Goal: Task Accomplishment & Management: Complete application form

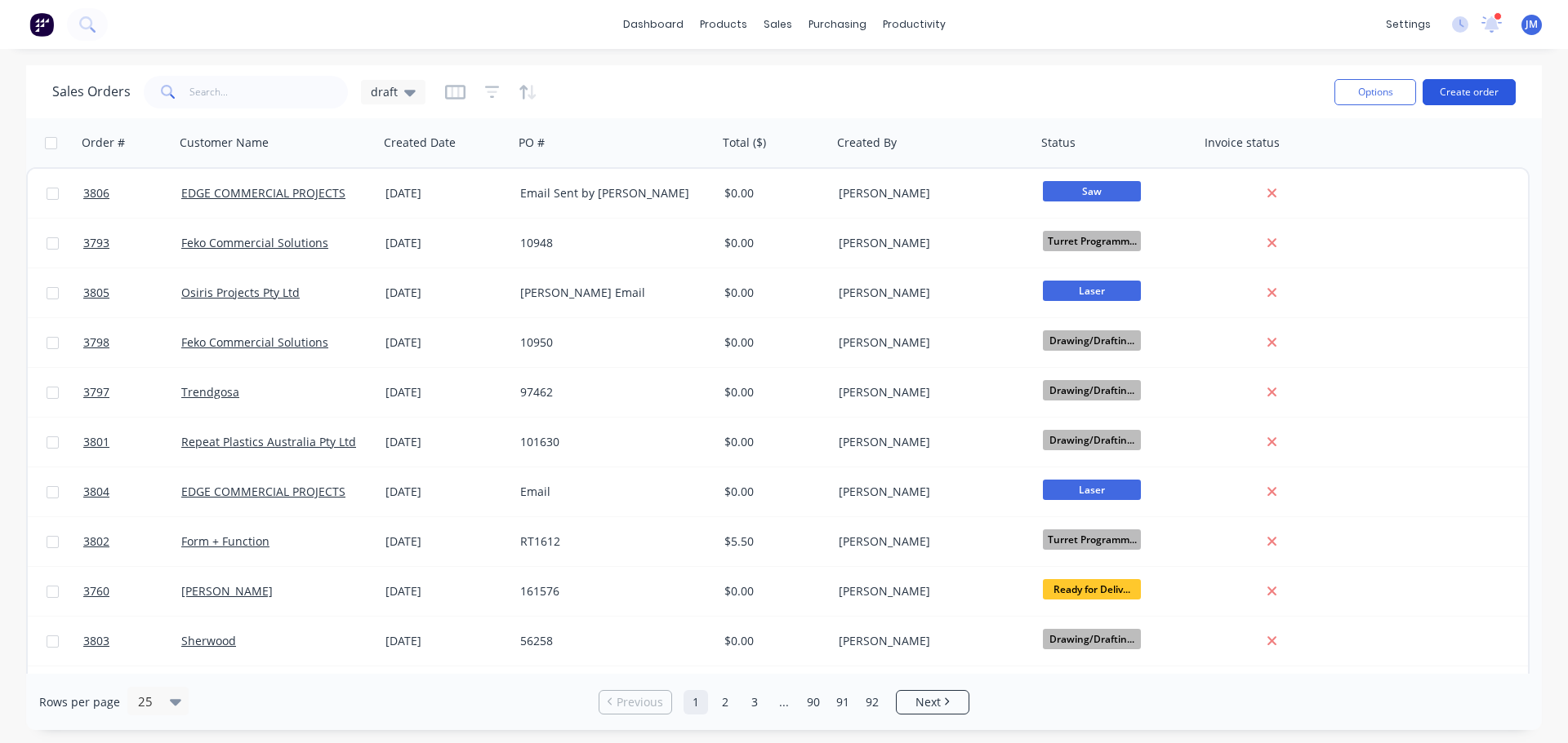
click at [1474, 98] on button "Create order" at bounding box center [1469, 92] width 93 height 26
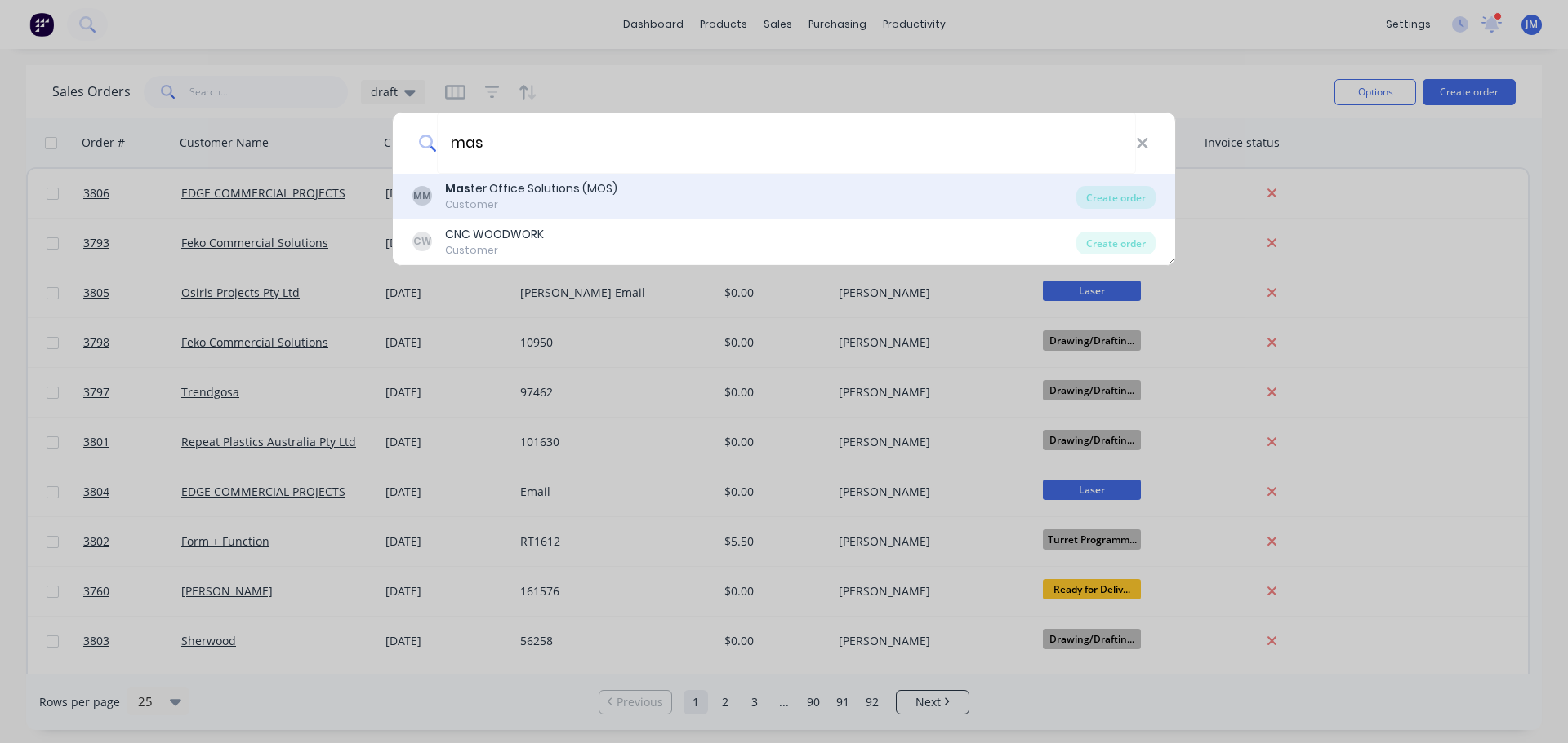
type input "mas"
click at [527, 202] on div "Customer" at bounding box center [531, 205] width 172 height 15
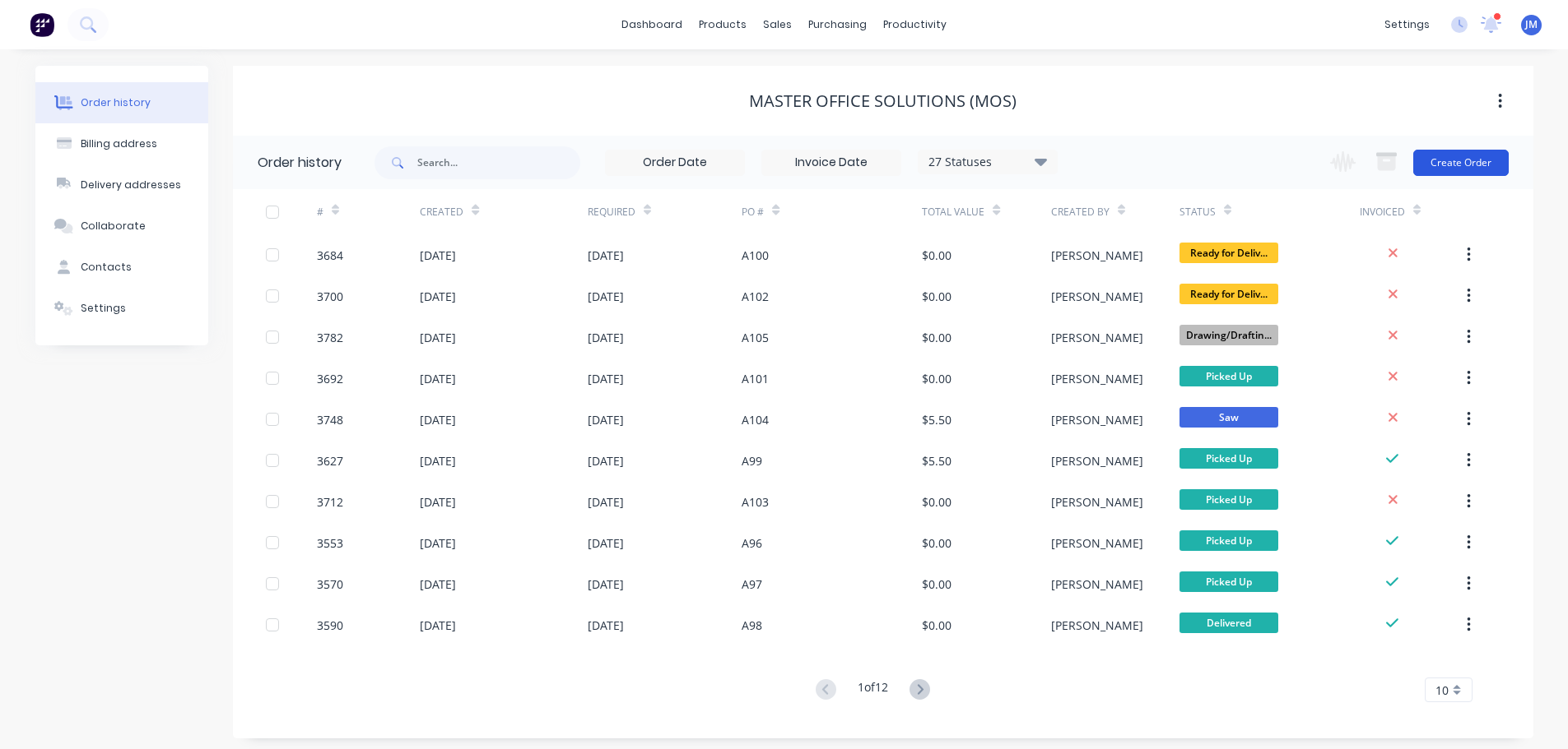
click at [1443, 159] on button "Create Order" at bounding box center [1461, 163] width 96 height 26
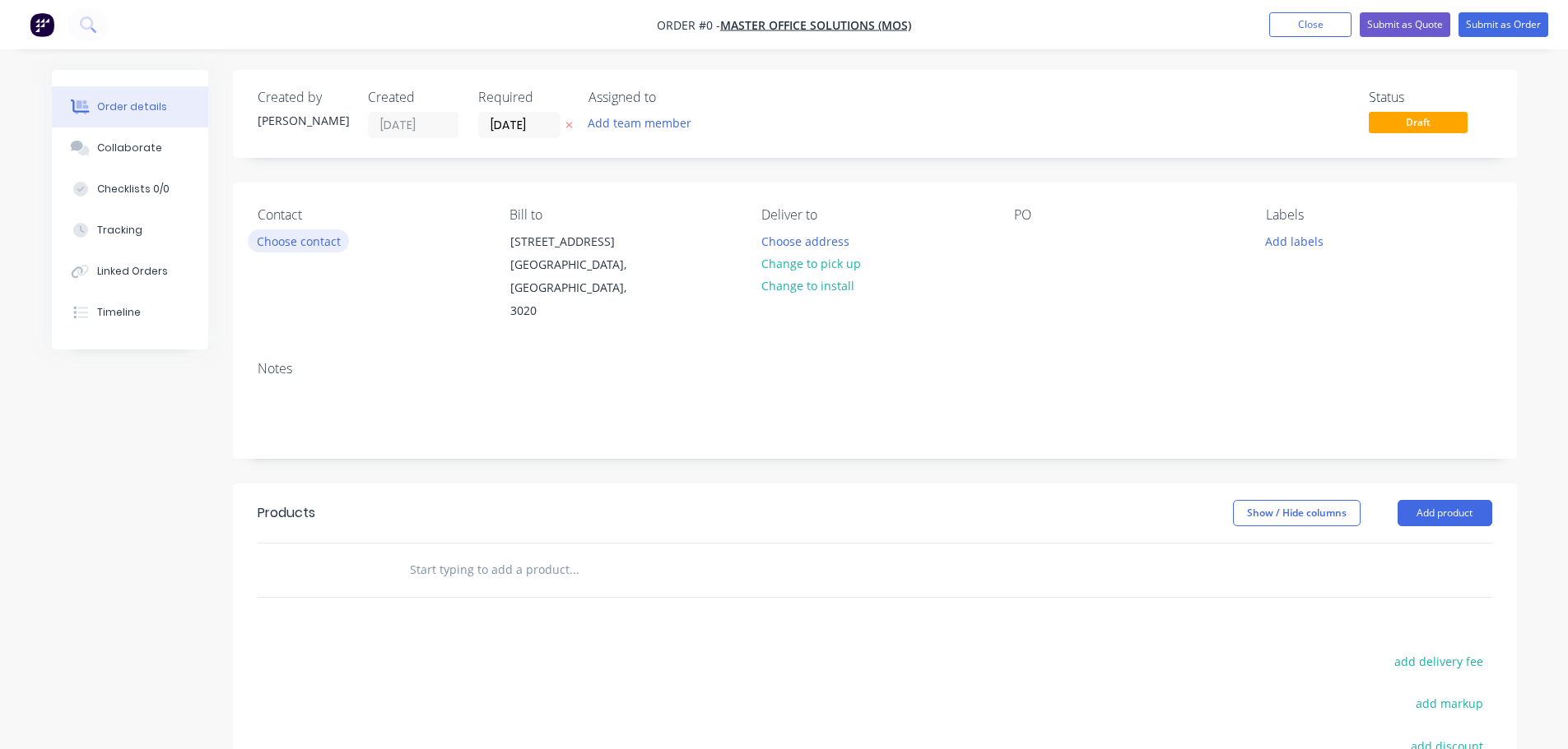
click at [290, 236] on button "Choose contact" at bounding box center [299, 241] width 101 height 23
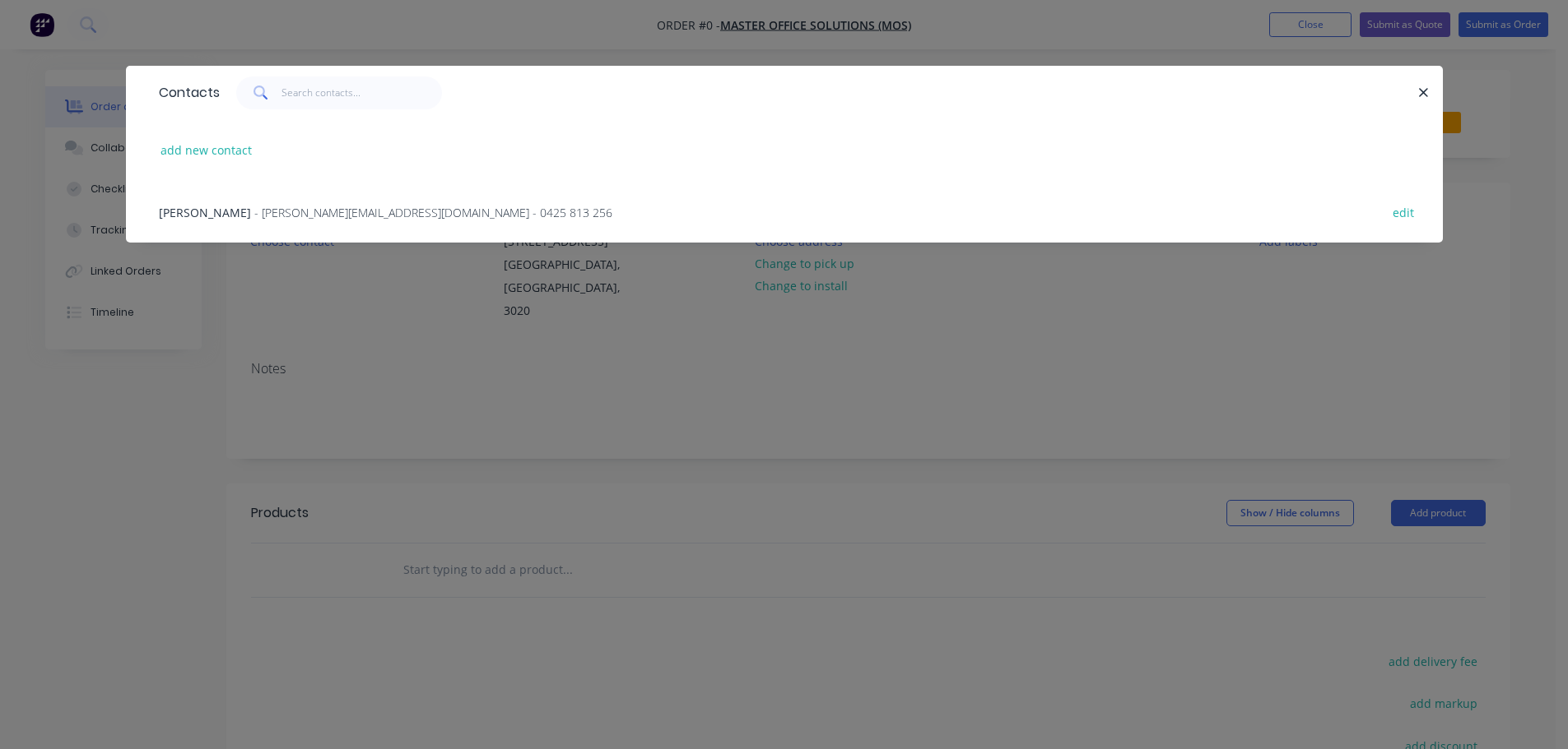
click at [269, 214] on span "- [PERSON_NAME][EMAIL_ADDRESS][DOMAIN_NAME] - 0425 813 256" at bounding box center [433, 212] width 358 height 16
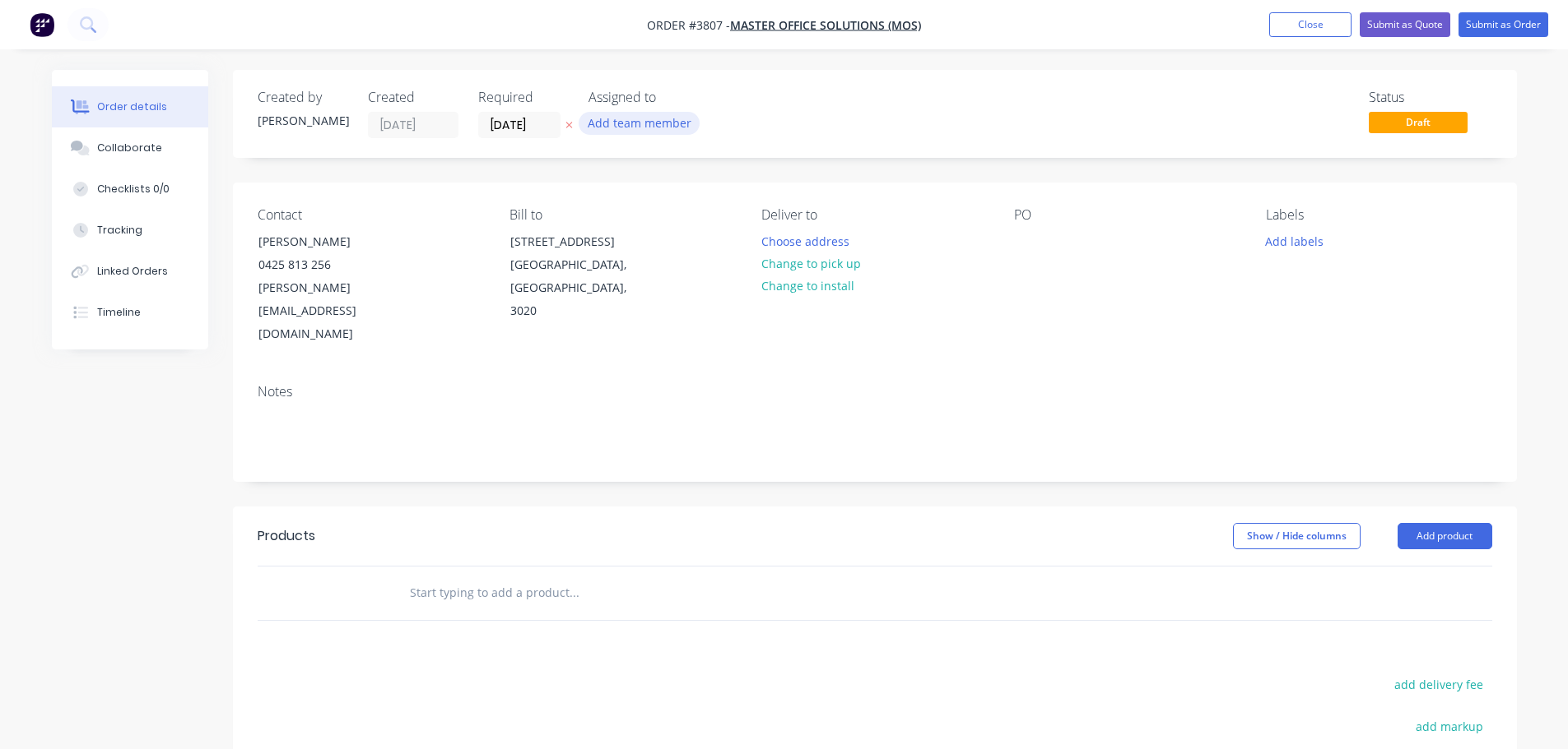
click at [635, 129] on button "Add team member" at bounding box center [638, 123] width 121 height 23
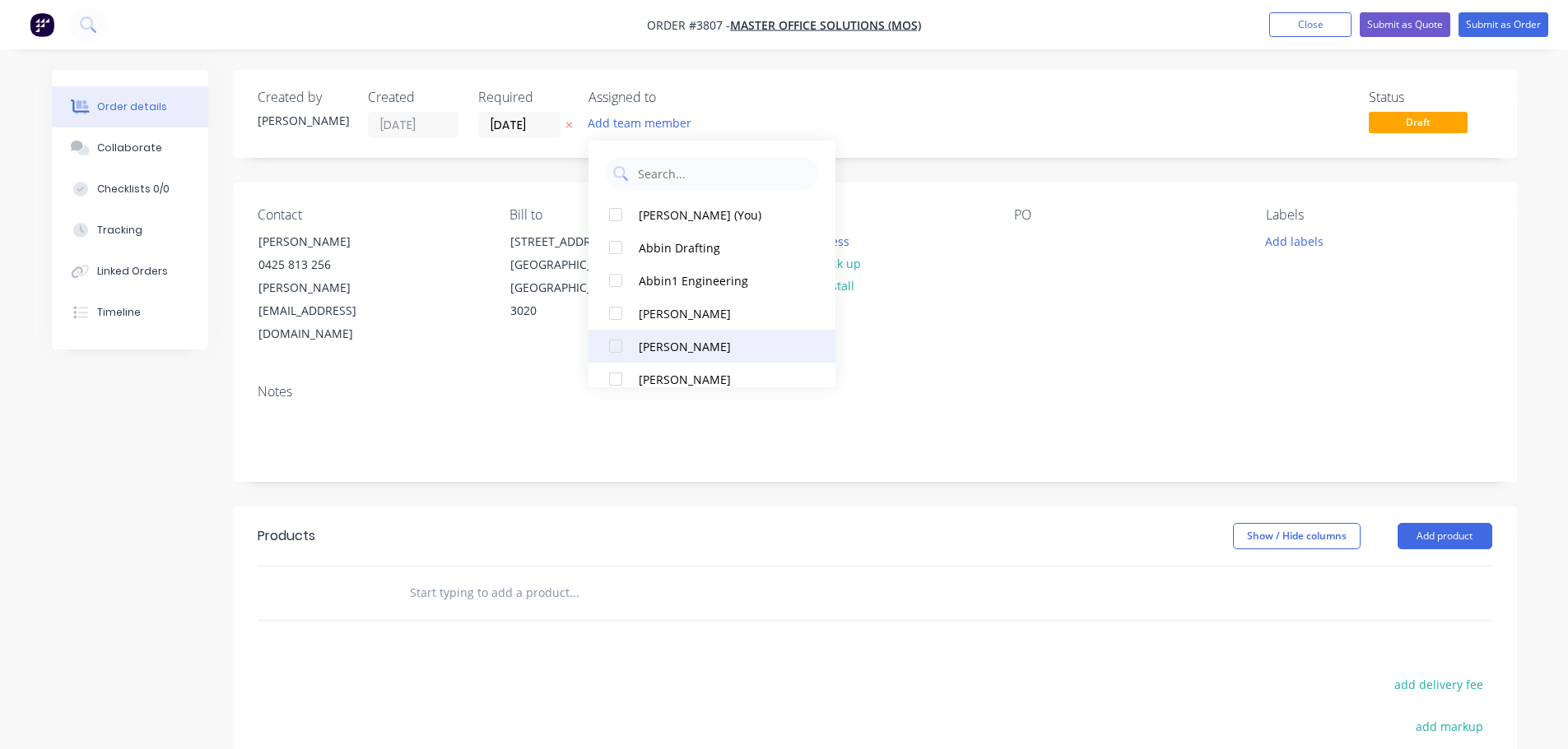
click at [647, 344] on div "[PERSON_NAME]" at bounding box center [720, 346] width 164 height 17
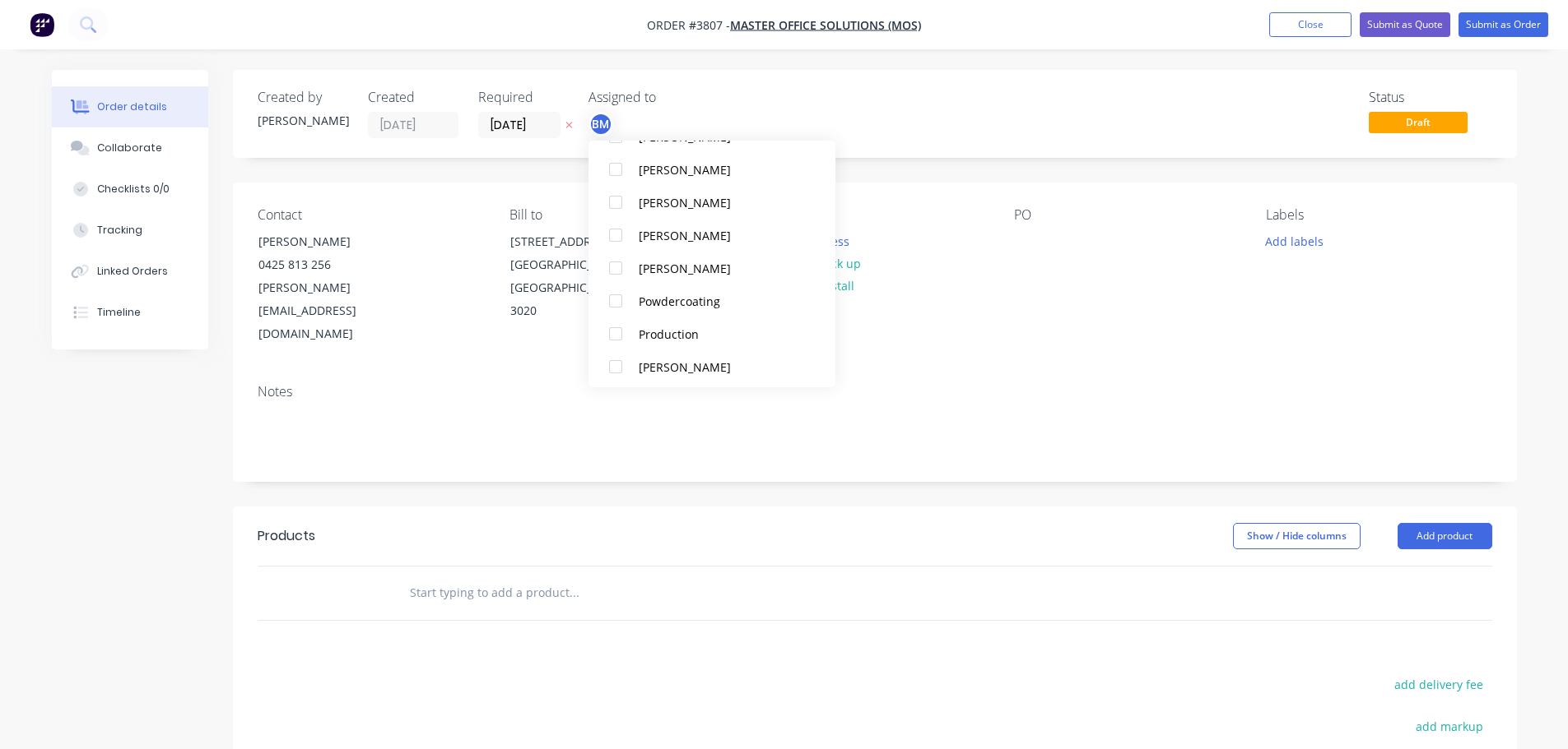
scroll to position [576, 0]
click at [648, 343] on button "Production" at bounding box center [712, 329] width 247 height 33
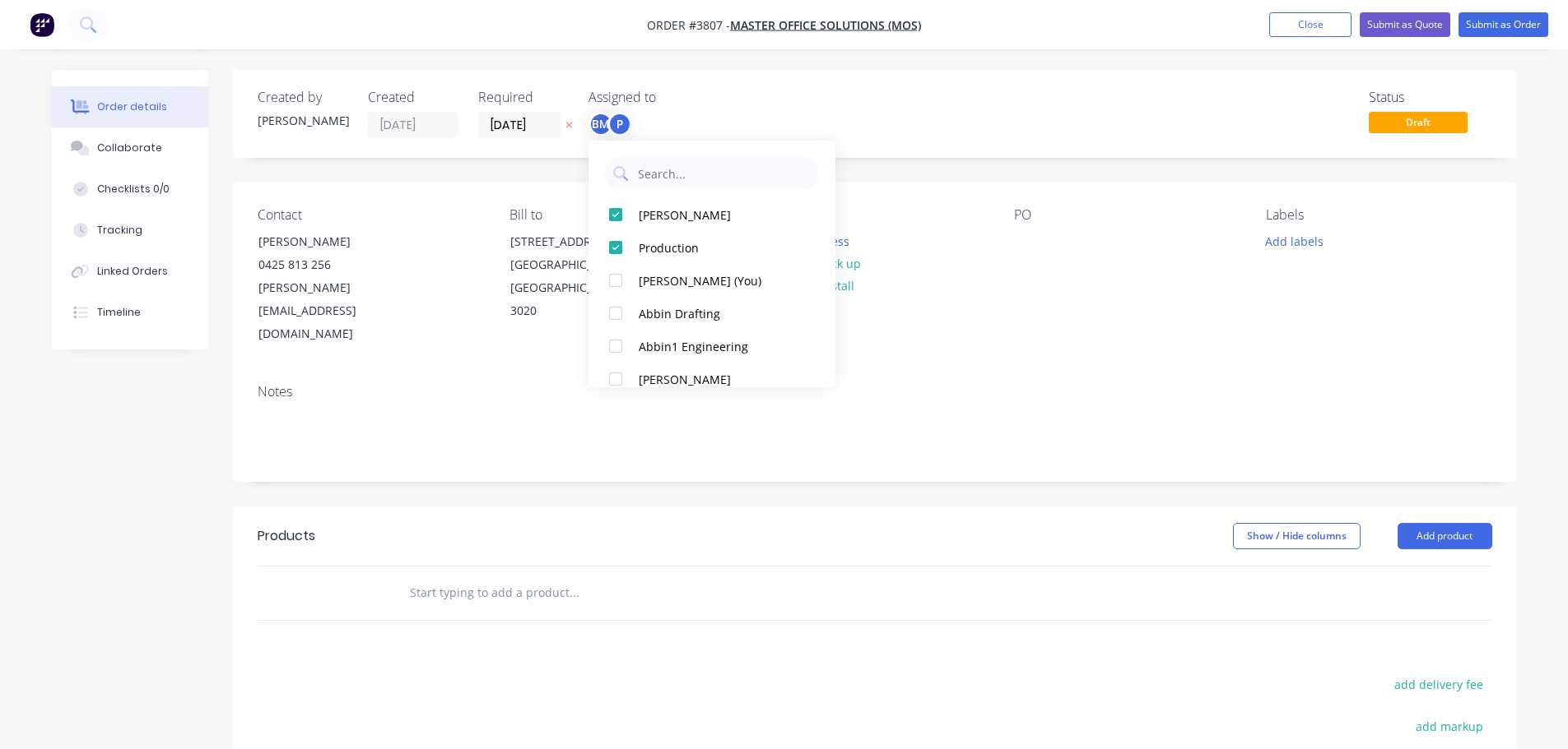
click at [1076, 323] on div "Contact [PERSON_NAME] [PHONE_NUMBER] [PERSON_NAME][EMAIL_ADDRESS][DOMAIN_NAME] …" at bounding box center [874, 277] width 1284 height 189
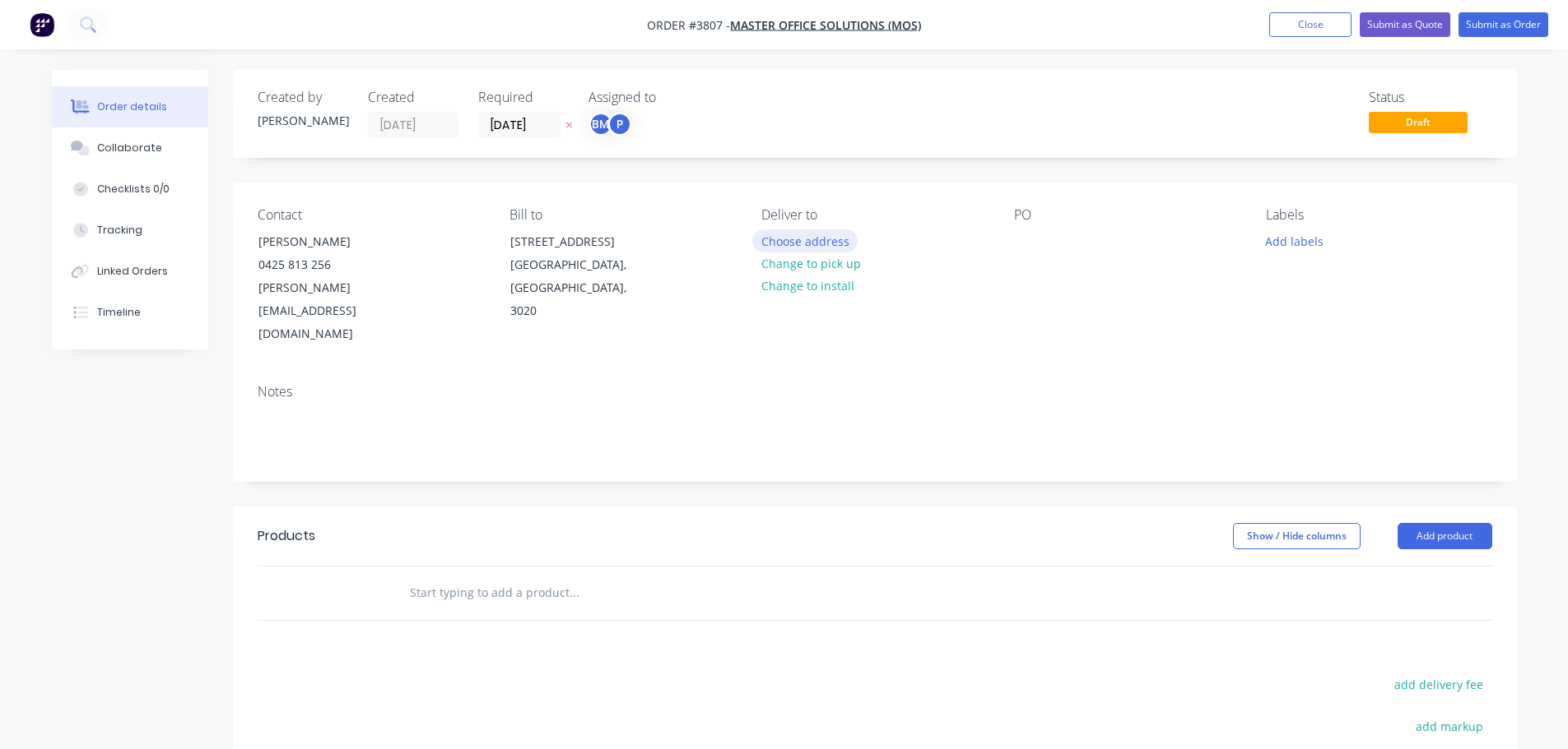
click at [825, 243] on button "Choose address" at bounding box center [805, 241] width 105 height 23
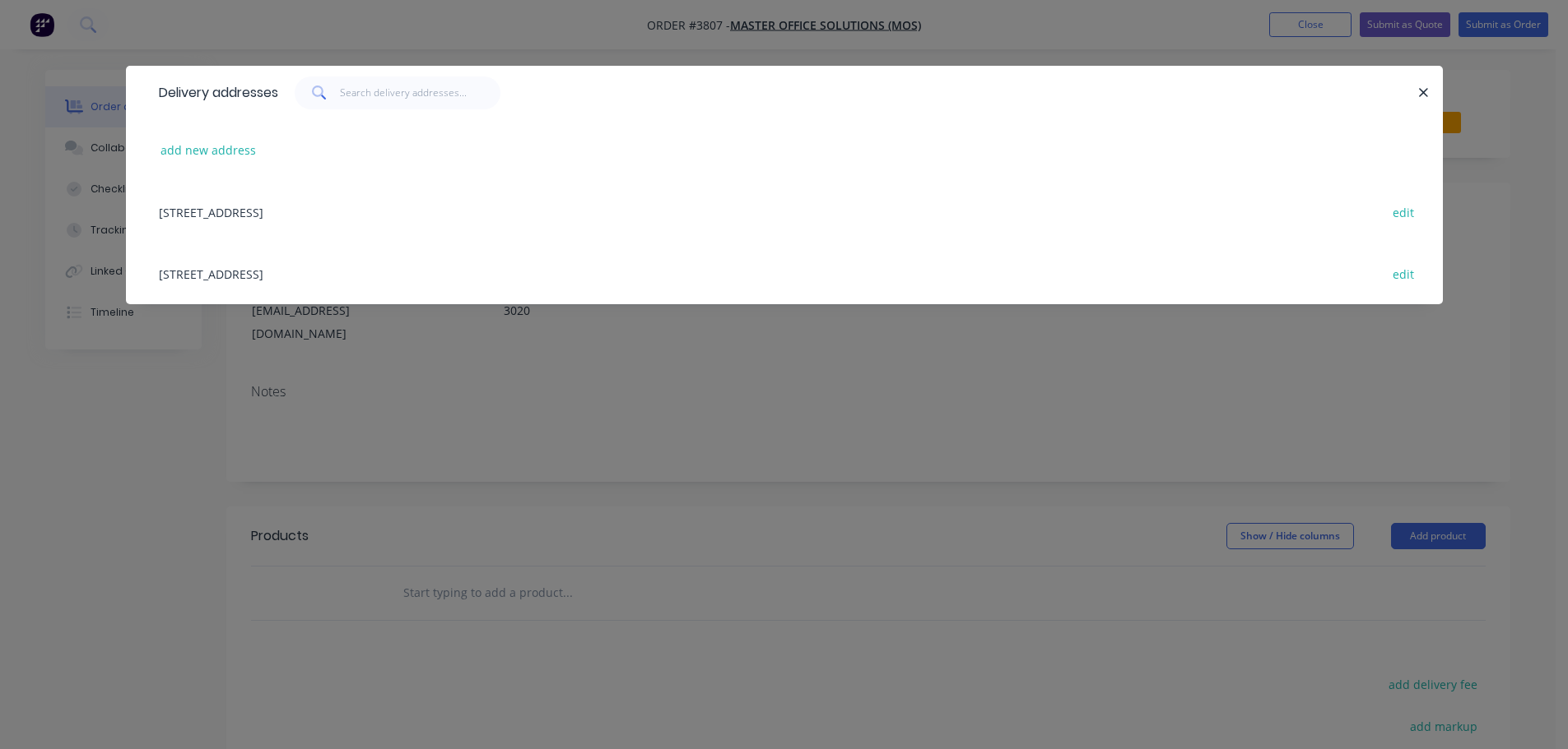
click at [365, 265] on div "[STREET_ADDRESS] edit" at bounding box center [784, 274] width 1268 height 62
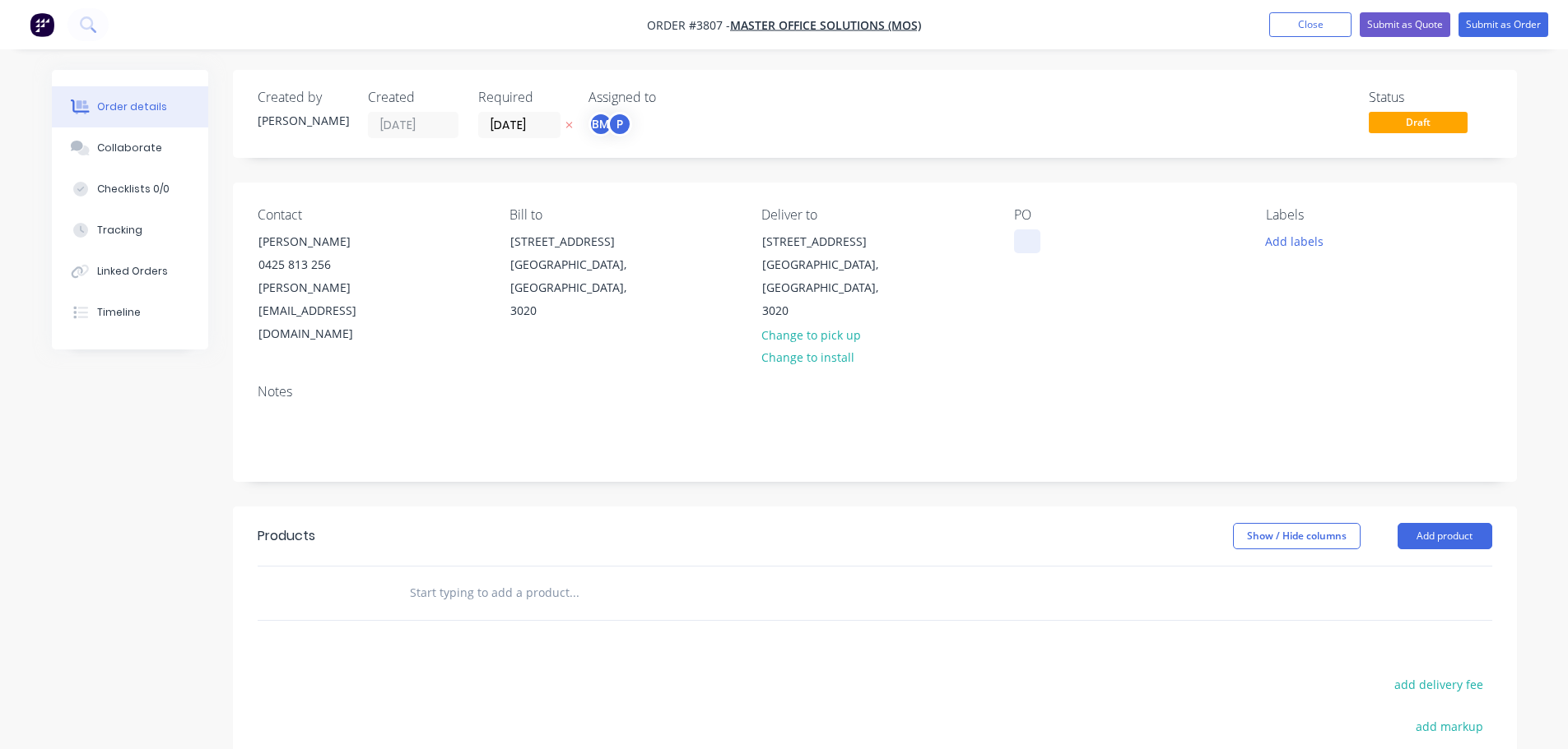
click at [1035, 239] on div at bounding box center [1027, 241] width 26 height 23
click at [136, 144] on div "Collaborate" at bounding box center [129, 148] width 65 height 15
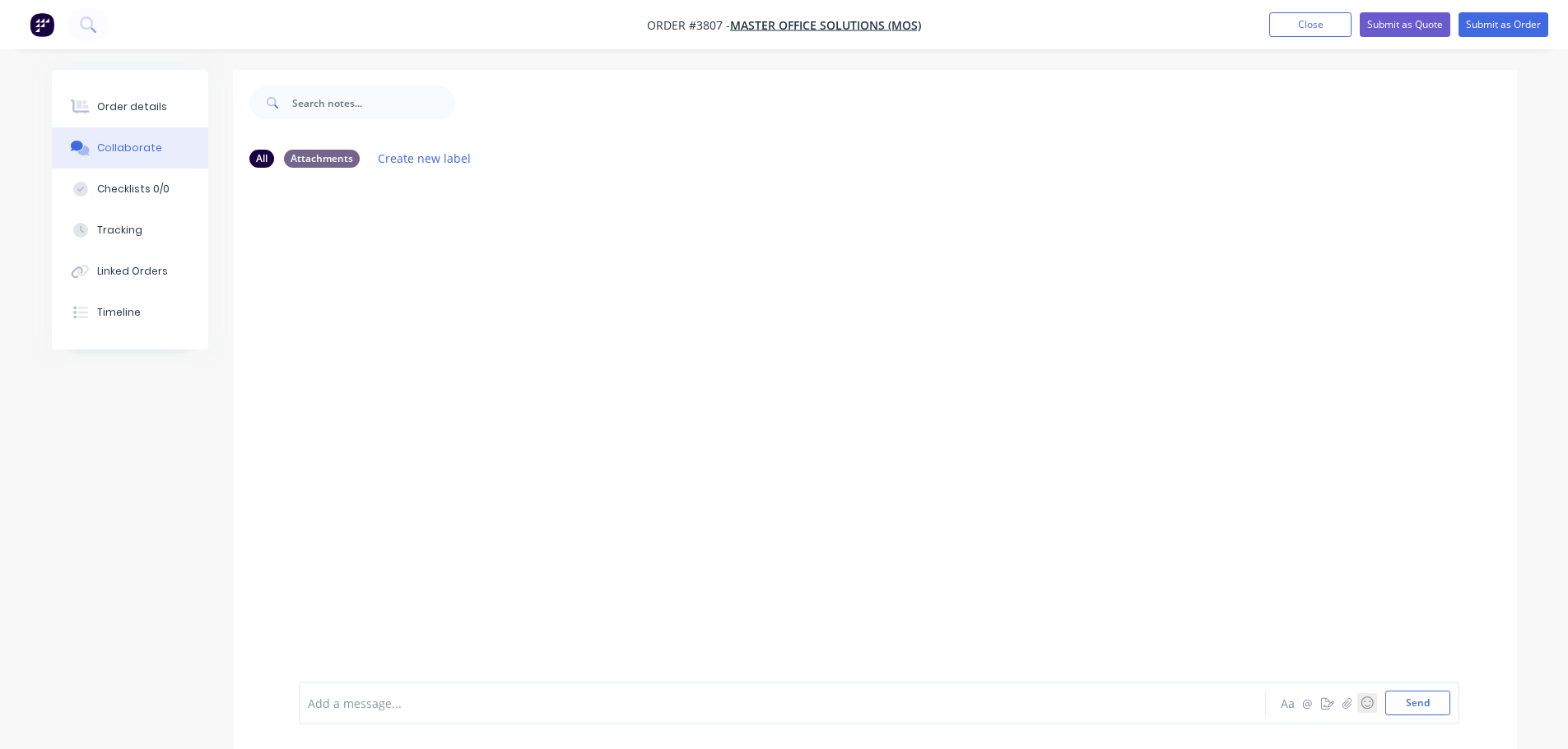
click at [1357, 703] on button "☺" at bounding box center [1366, 703] width 20 height 20
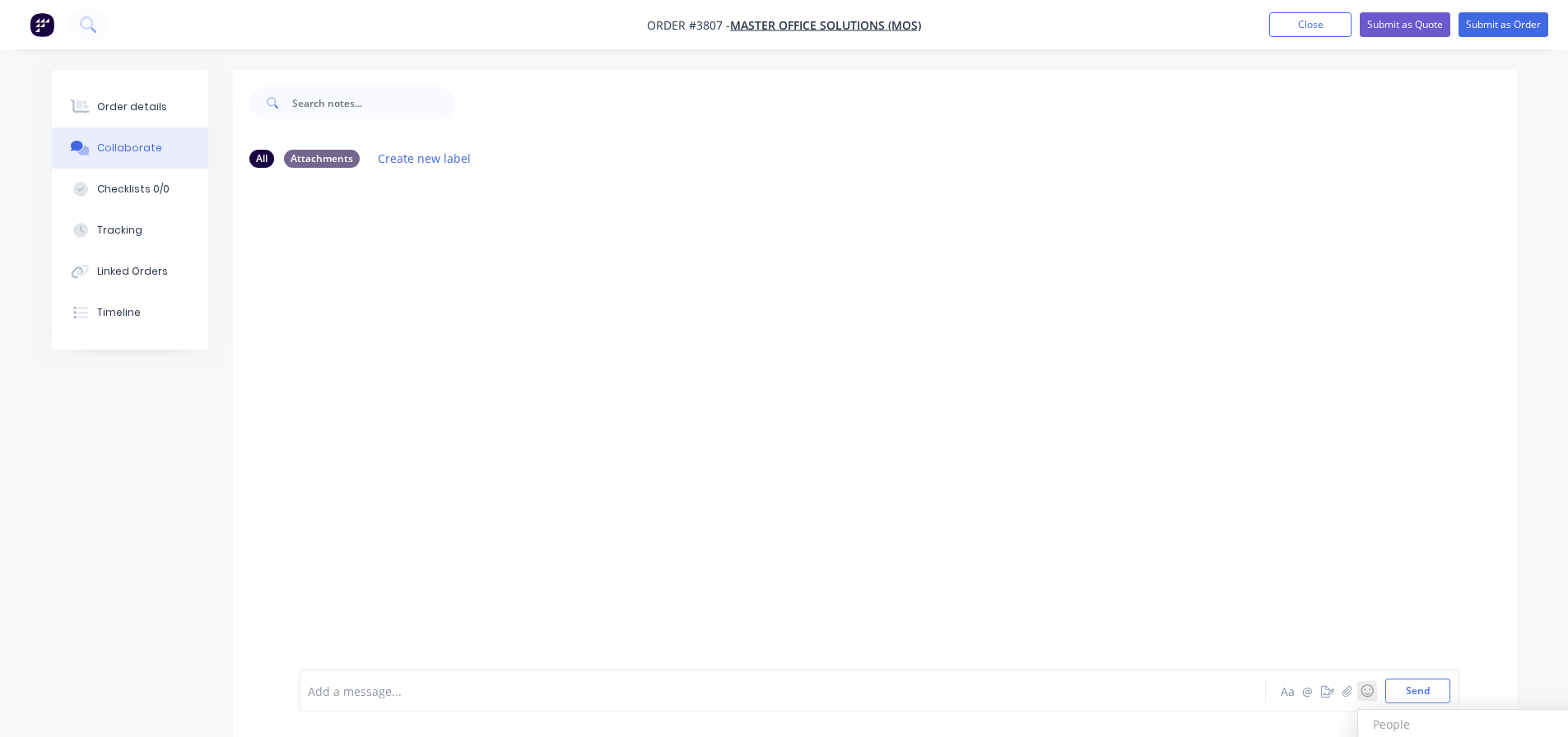
click at [1350, 702] on div "Aa @ ☺ People People 😀 😃 😄 😁 😆 😅 🤣 😂 🙂 🙃 🫠 😉 😊 😇 🥰 😍 🤩 😘 😗 ☺️ 😚 😙 🥲 😋 😛 😜 🤪 😝 🤑…" at bounding box center [1363, 691] width 172 height 24
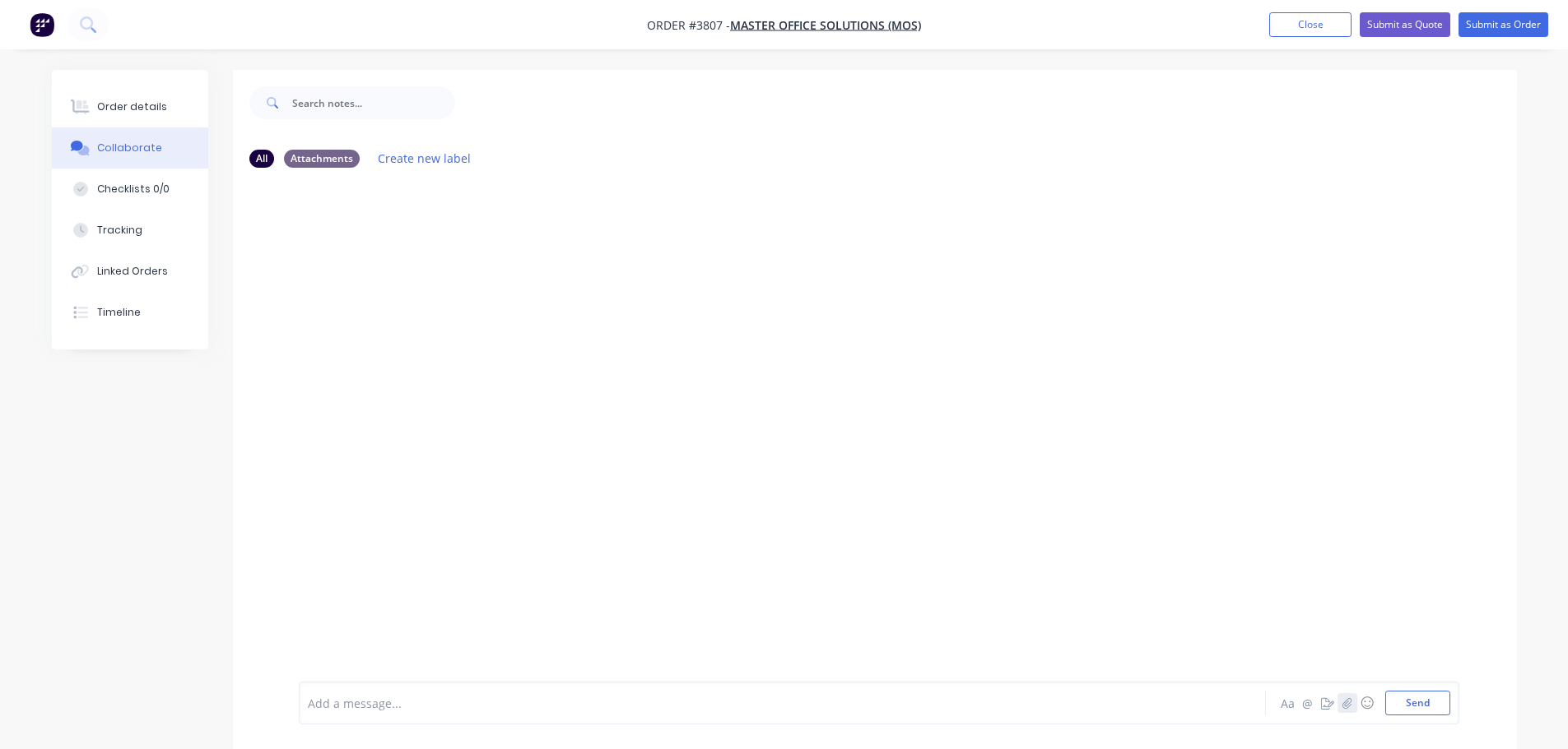
click at [1347, 702] on icon "button" at bounding box center [1346, 703] width 10 height 11
click at [1406, 703] on button "Send" at bounding box center [1417, 703] width 65 height 24
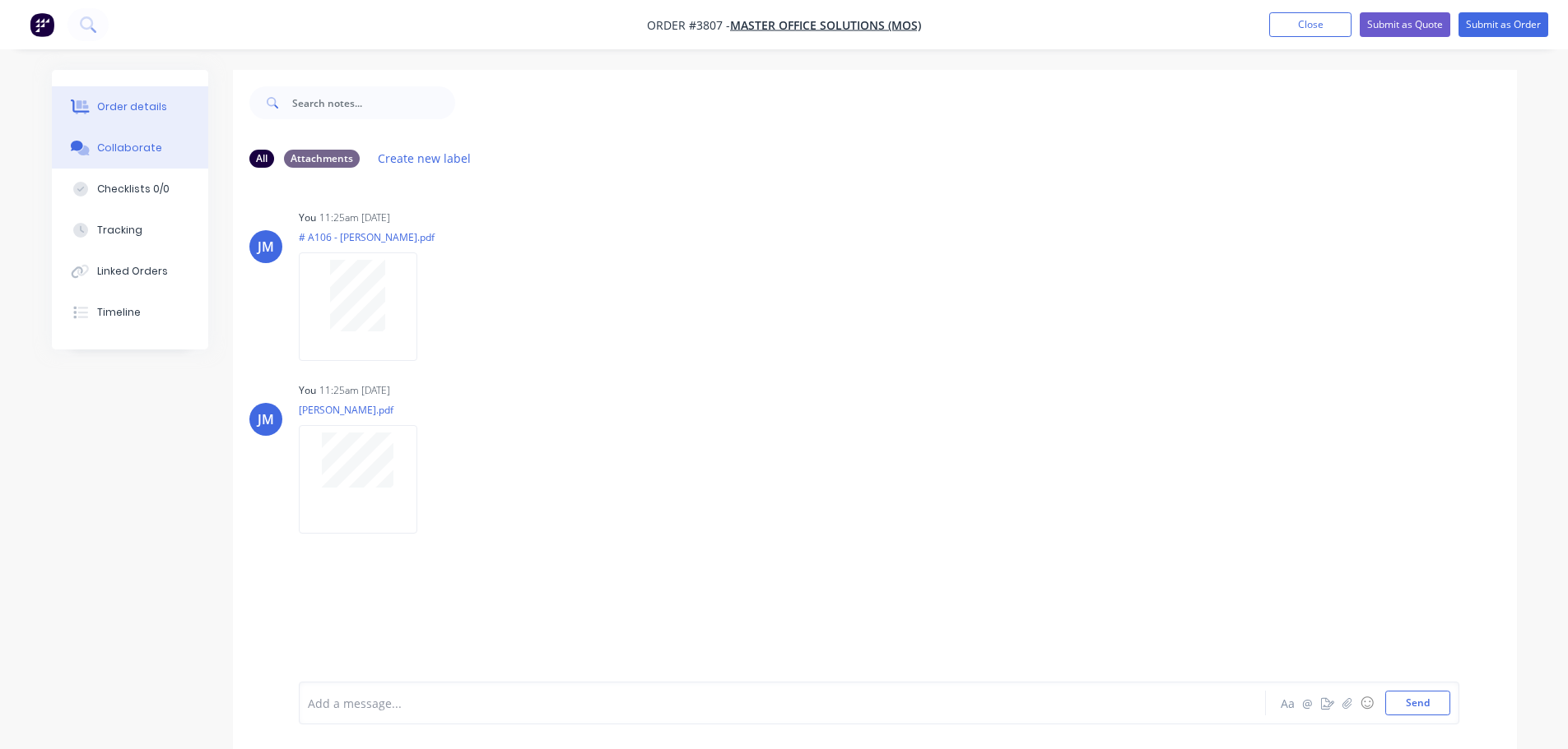
click at [131, 106] on div "Order details" at bounding box center [131, 107] width 69 height 15
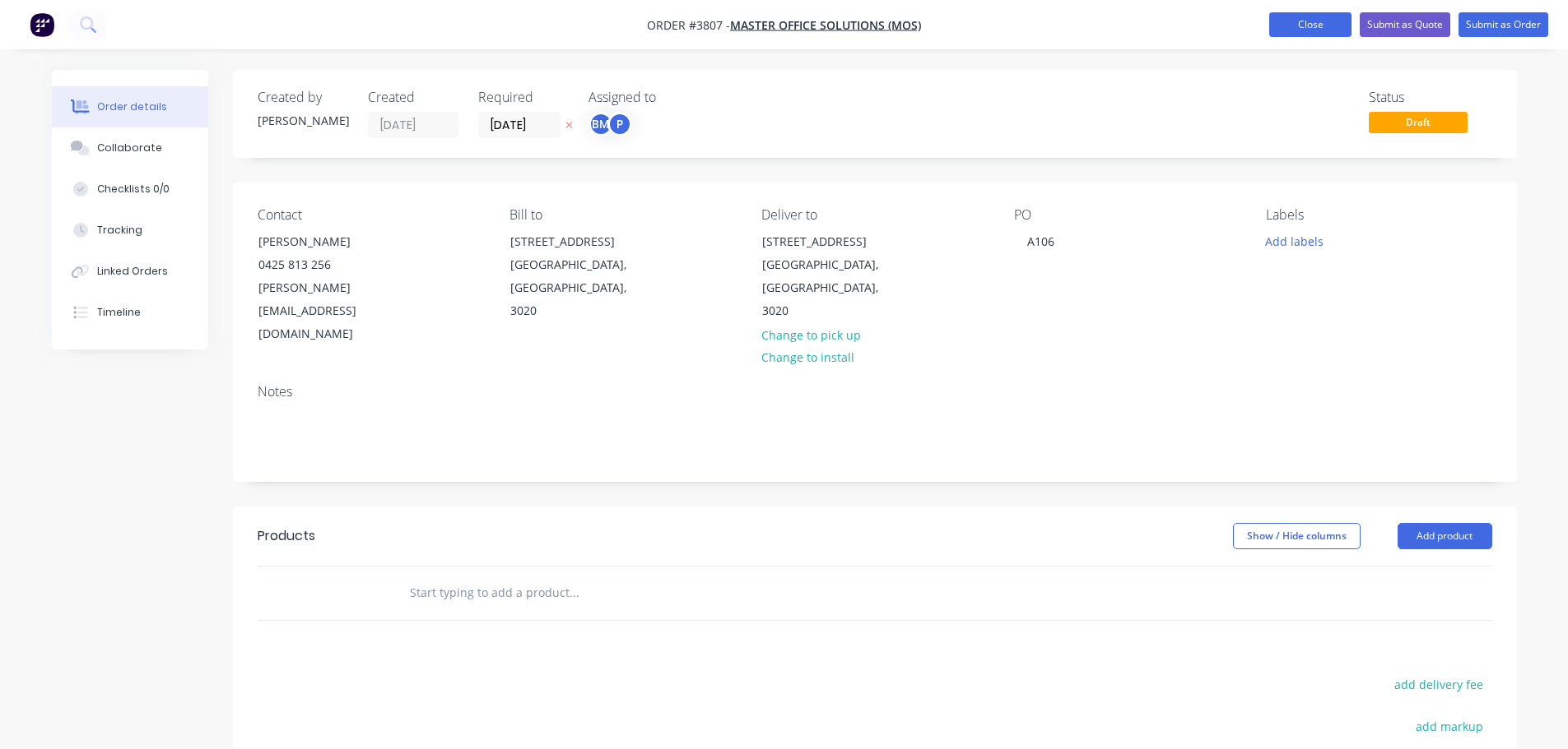
click at [1314, 24] on button "Close" at bounding box center [1311, 24] width 83 height 24
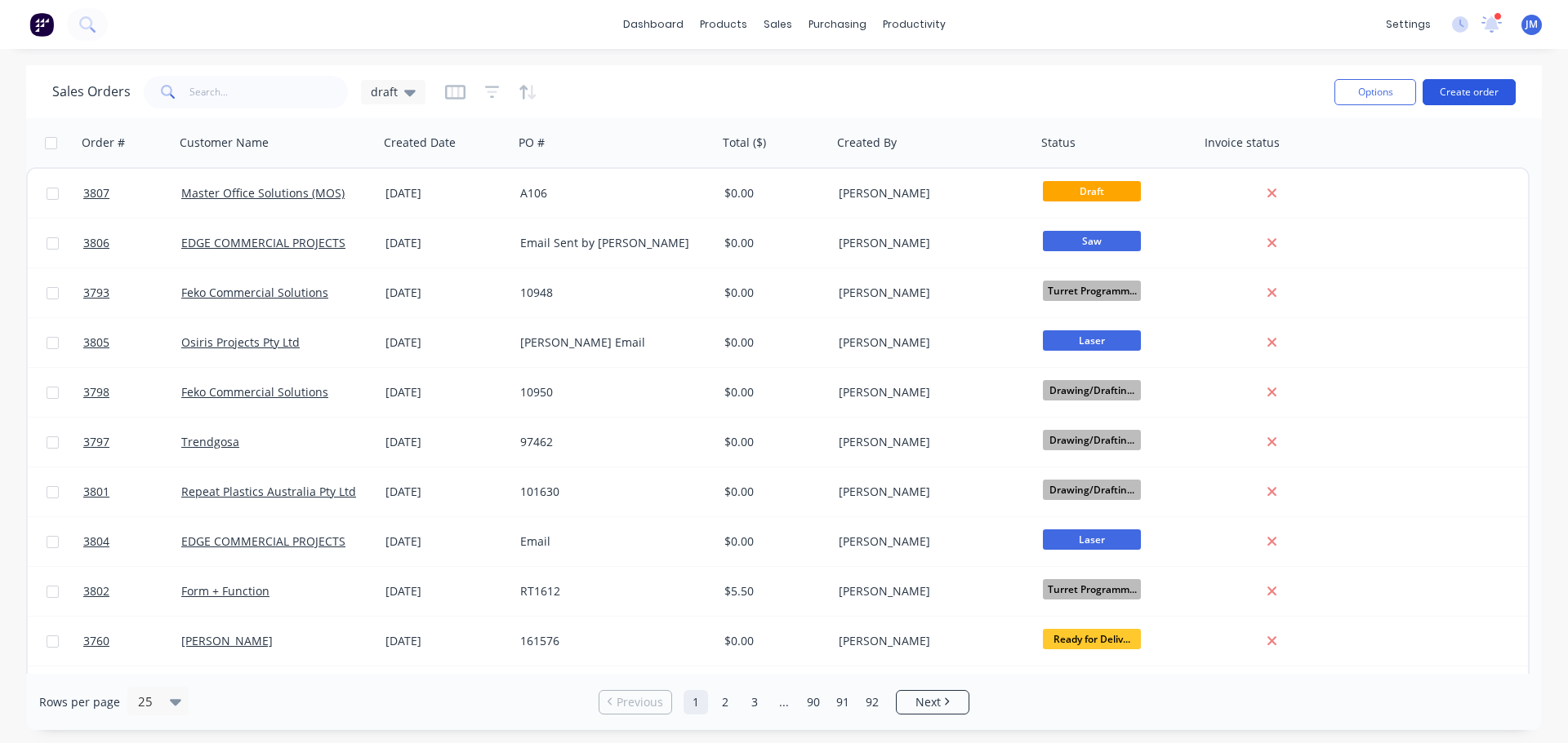
click at [1475, 88] on button "Create order" at bounding box center [1469, 92] width 93 height 26
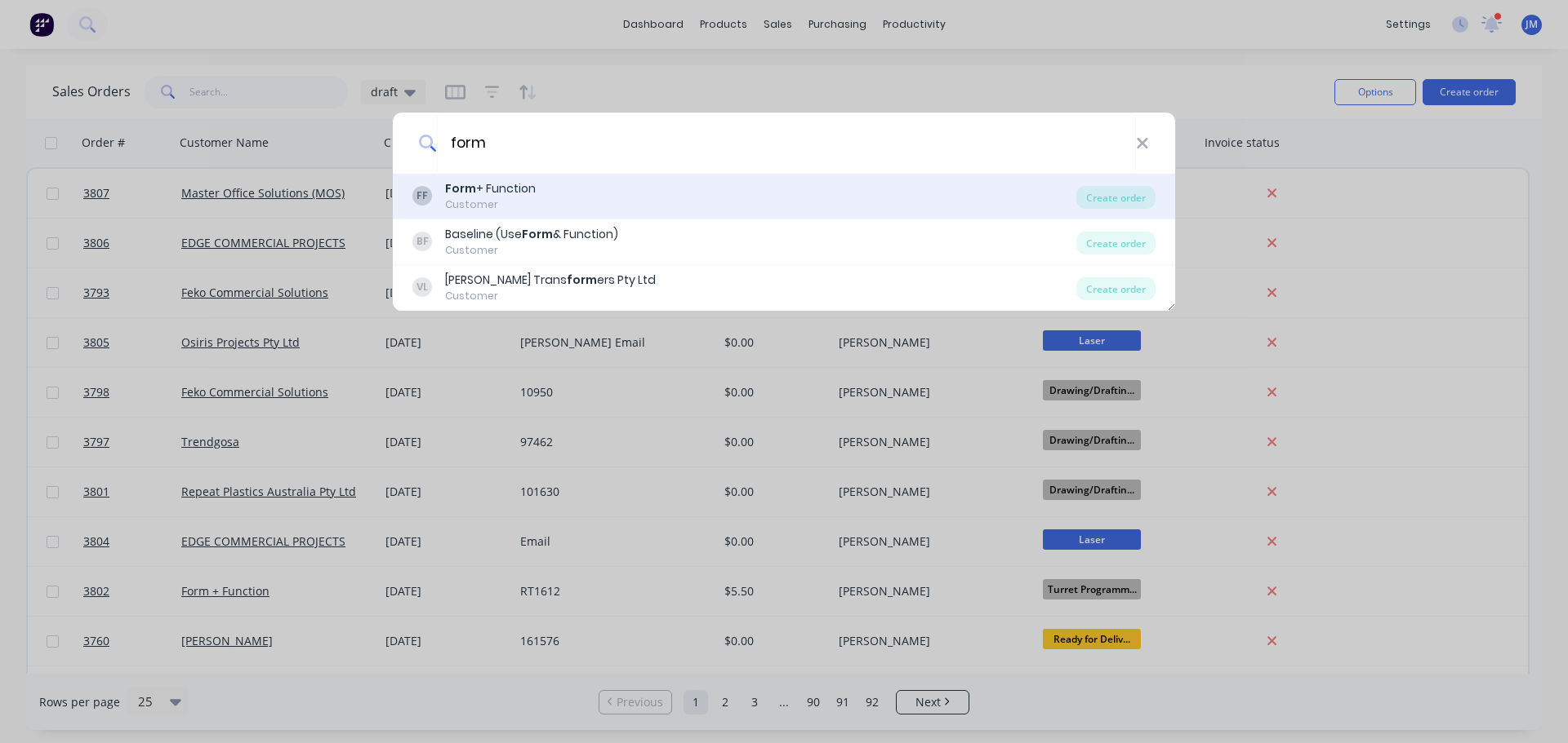
type input "form"
click at [473, 175] on div "FF Form + Function Customer Create order" at bounding box center [784, 196] width 783 height 46
click at [503, 192] on div "Form + Function" at bounding box center [490, 189] width 90 height 17
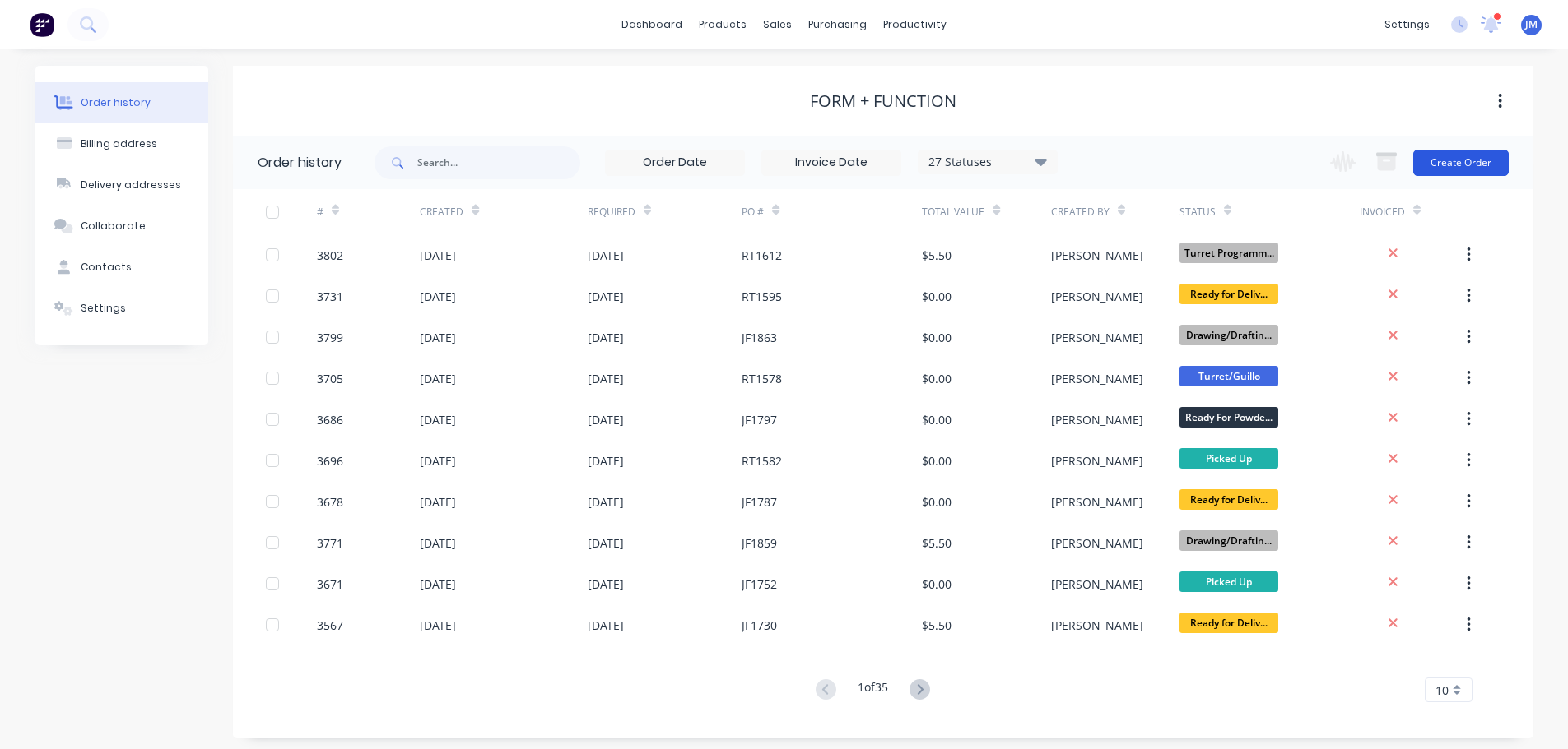
click at [1472, 157] on button "Create Order" at bounding box center [1461, 163] width 96 height 26
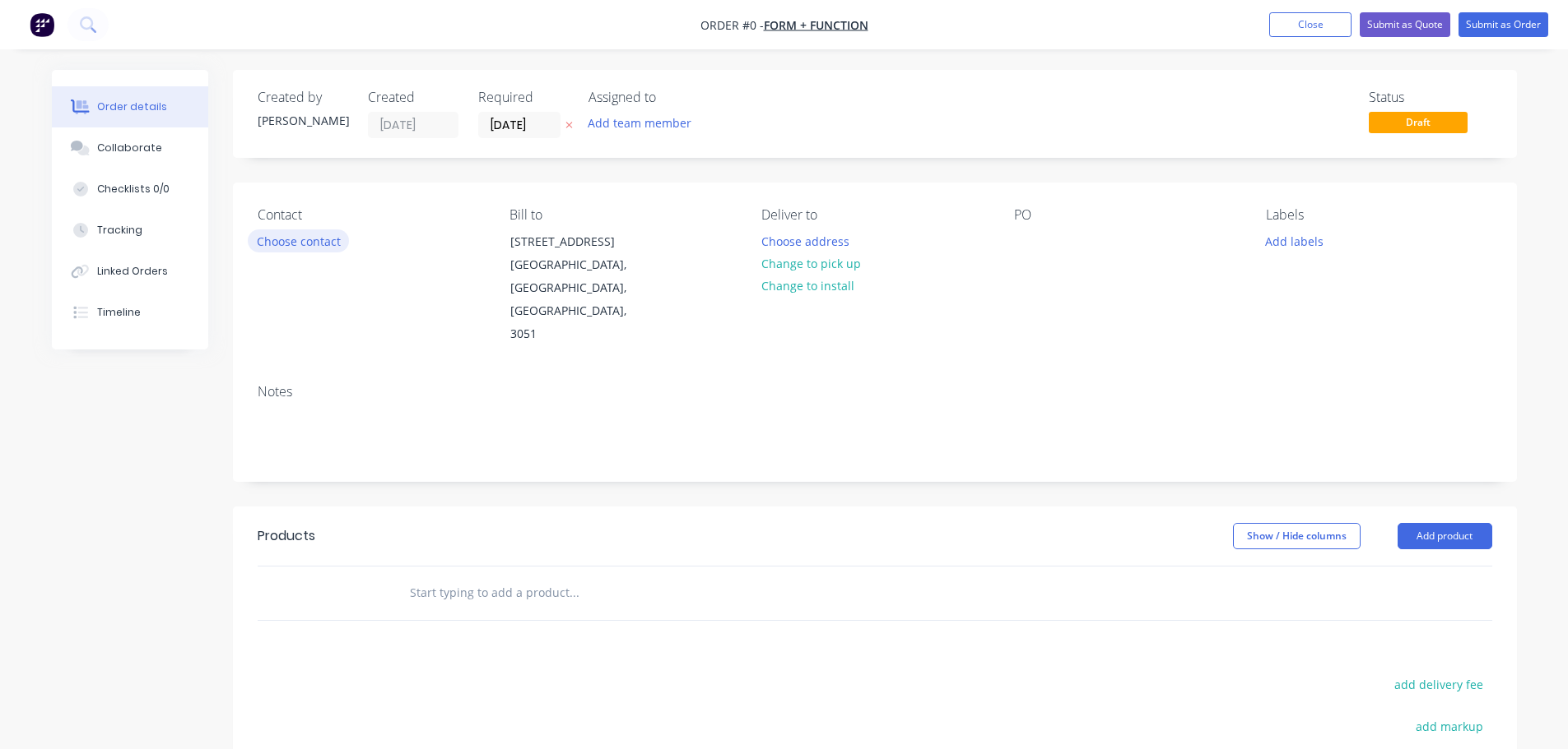
click at [303, 236] on button "Choose contact" at bounding box center [299, 241] width 101 height 23
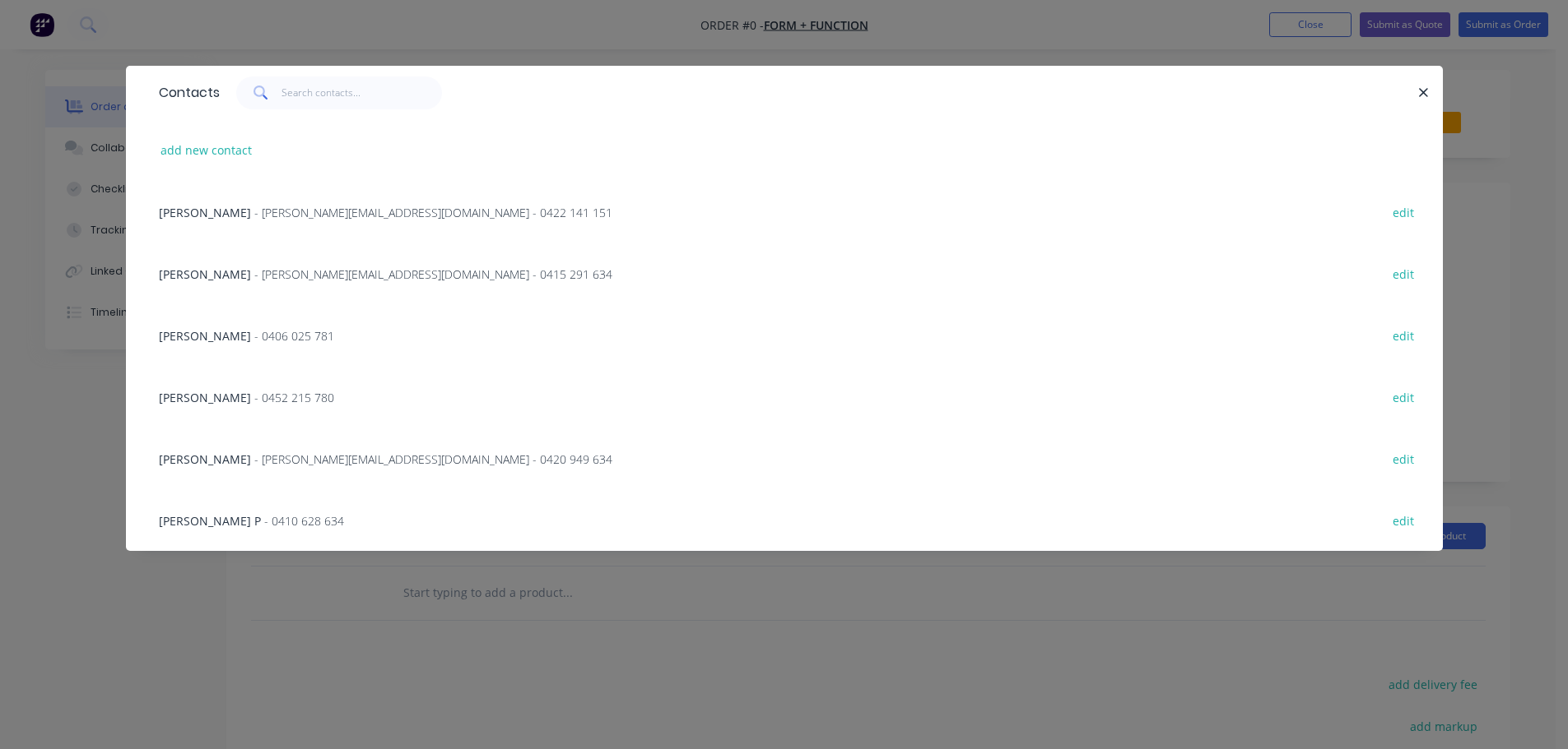
click at [287, 271] on span "- [PERSON_NAME][EMAIL_ADDRESS][DOMAIN_NAME] - 0415 291 634" at bounding box center [433, 274] width 358 height 16
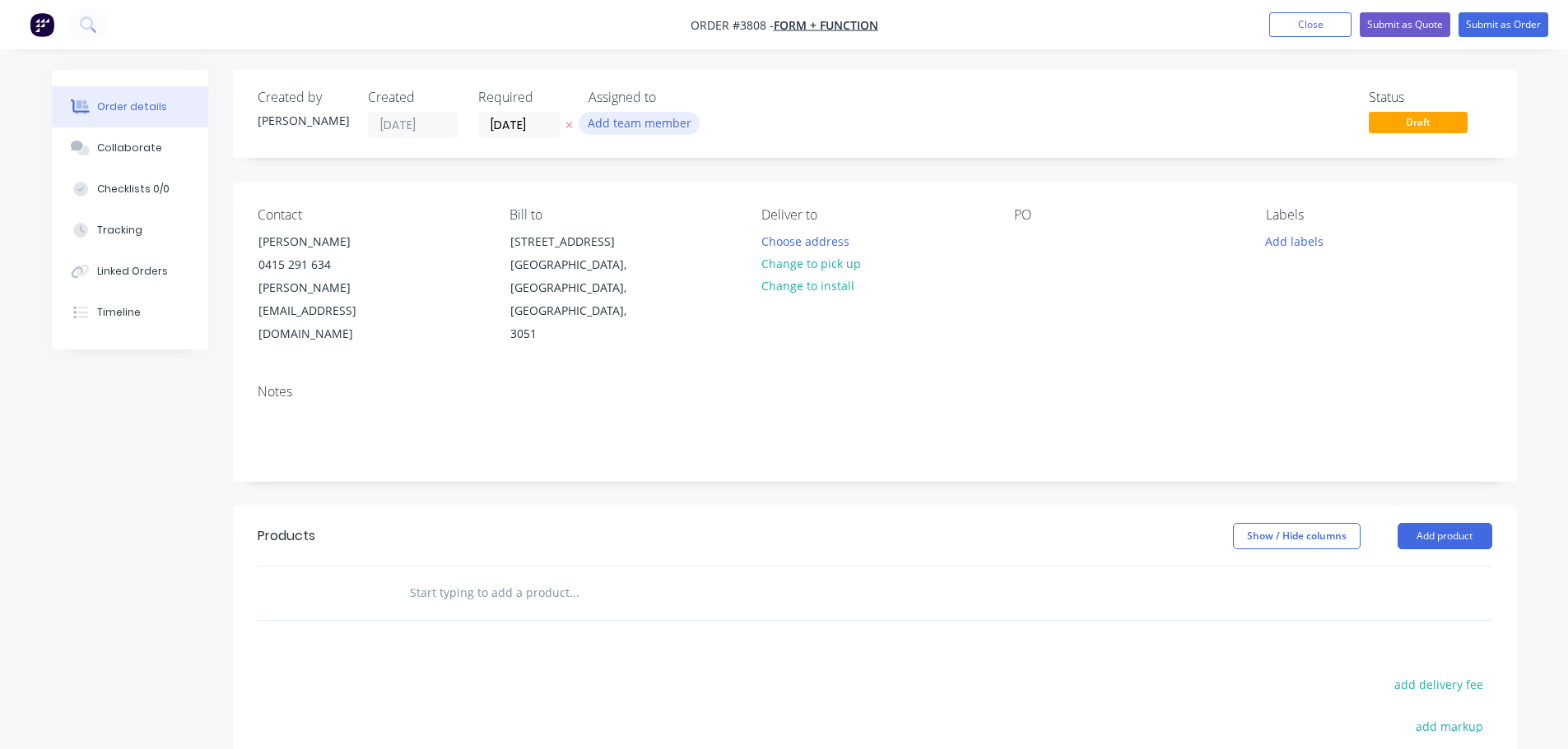
click at [625, 124] on button "Add team member" at bounding box center [638, 123] width 121 height 23
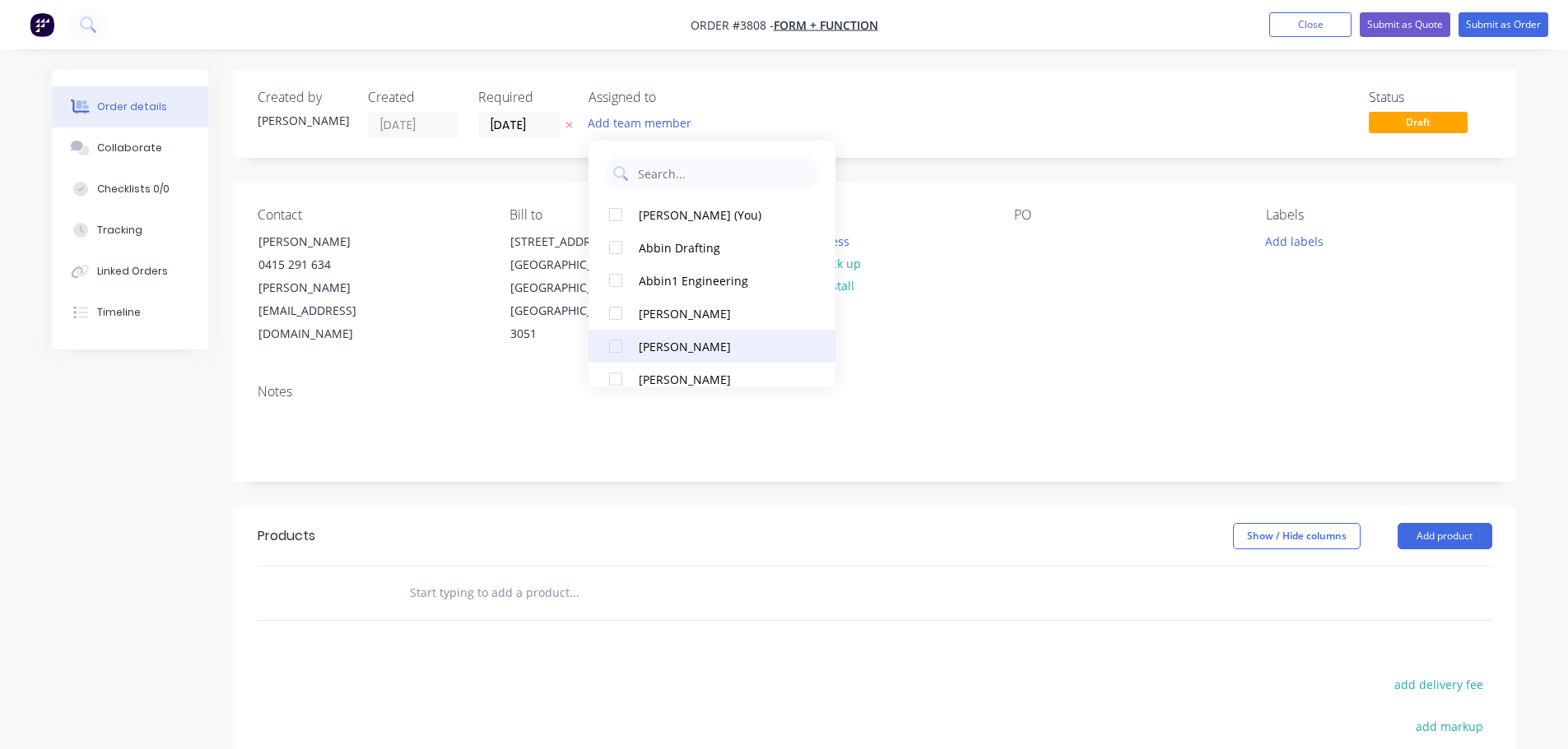
click at [654, 344] on div "[PERSON_NAME]" at bounding box center [720, 346] width 164 height 17
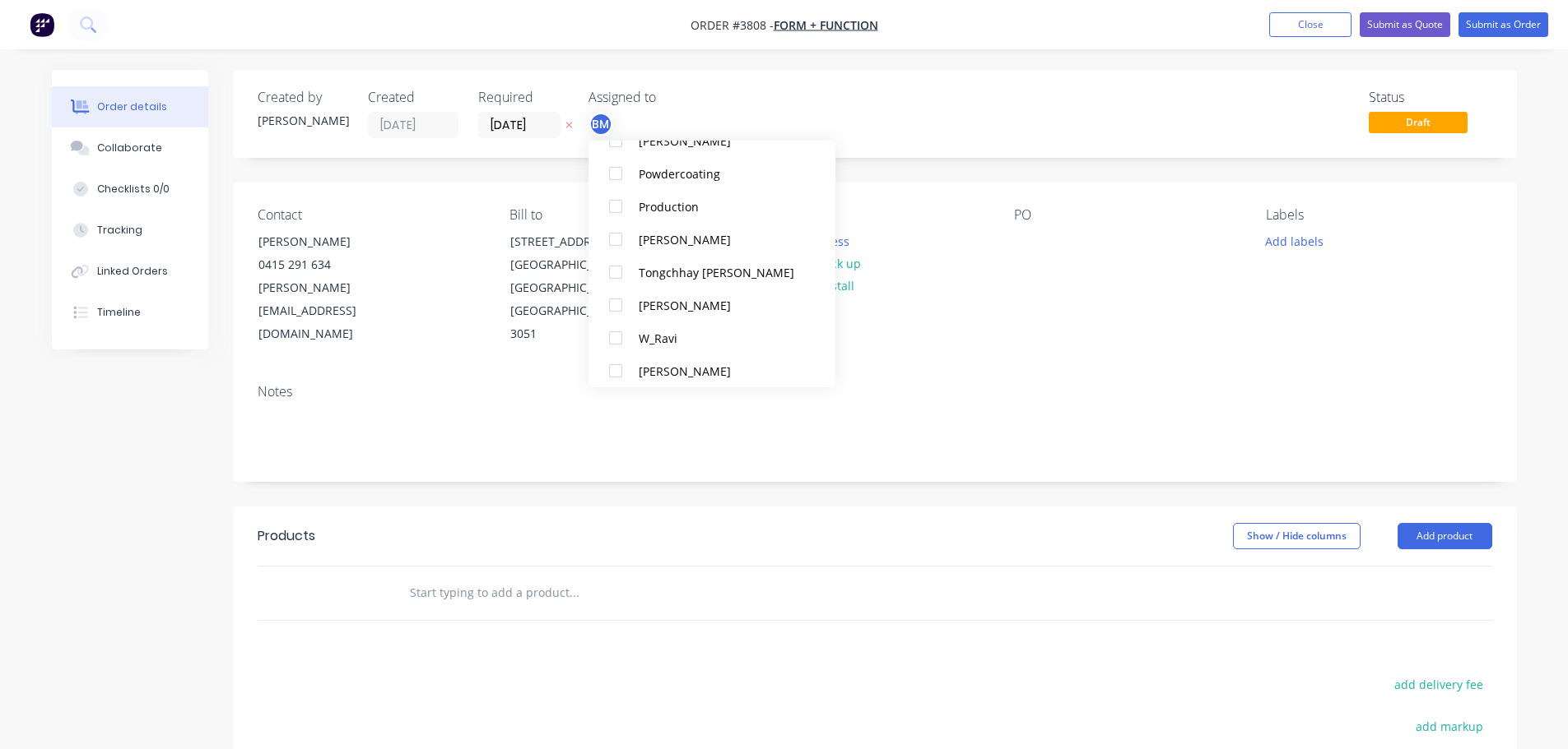
scroll to position [708, 0]
click at [661, 196] on div "Production" at bounding box center [720, 198] width 164 height 17
click at [1143, 346] on div "Contact [PERSON_NAME] [PHONE_NUMBER] [PERSON_NAME][EMAIL_ADDRESS][DOMAIN_NAME] …" at bounding box center [874, 277] width 1284 height 189
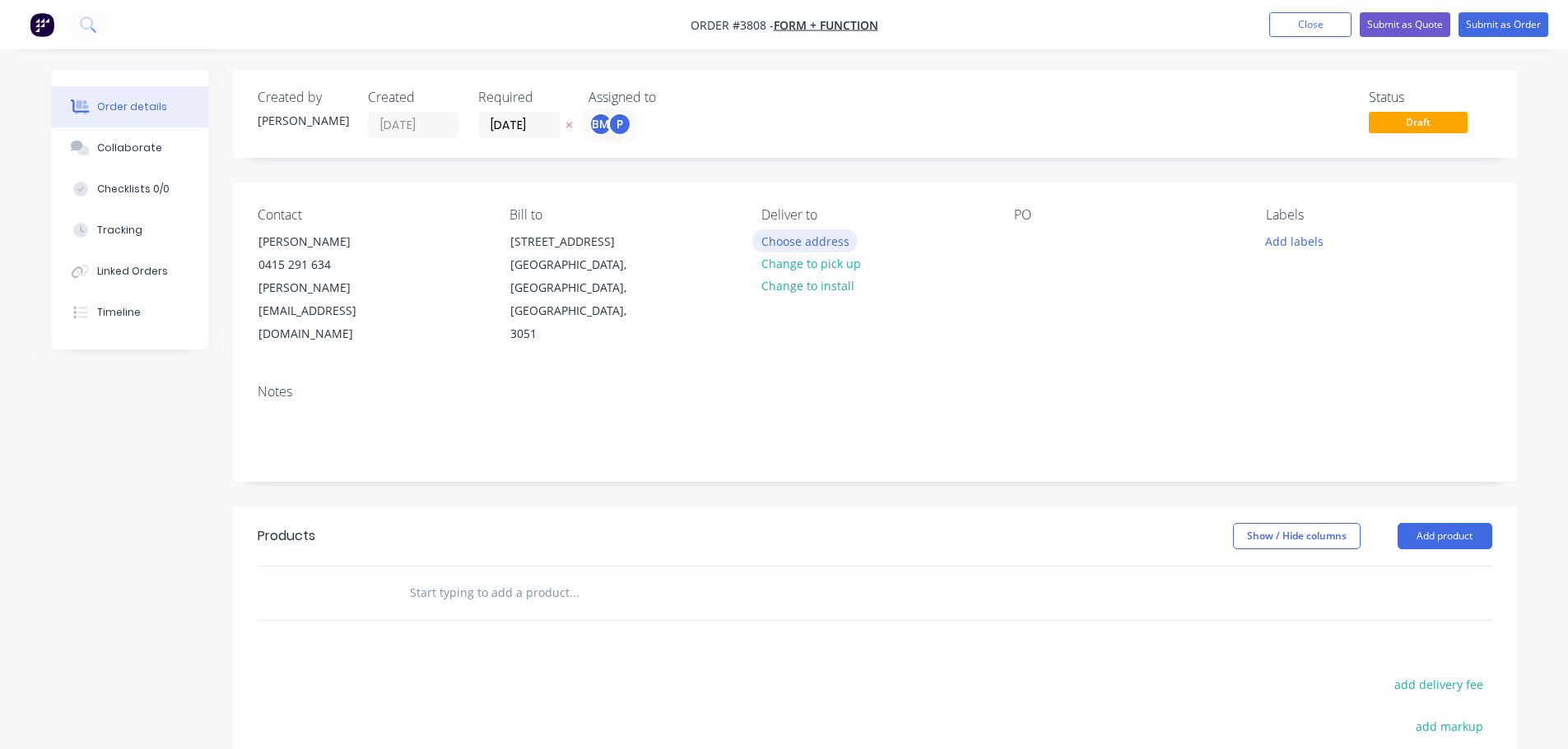
click at [806, 235] on button "Choose address" at bounding box center [805, 241] width 105 height 23
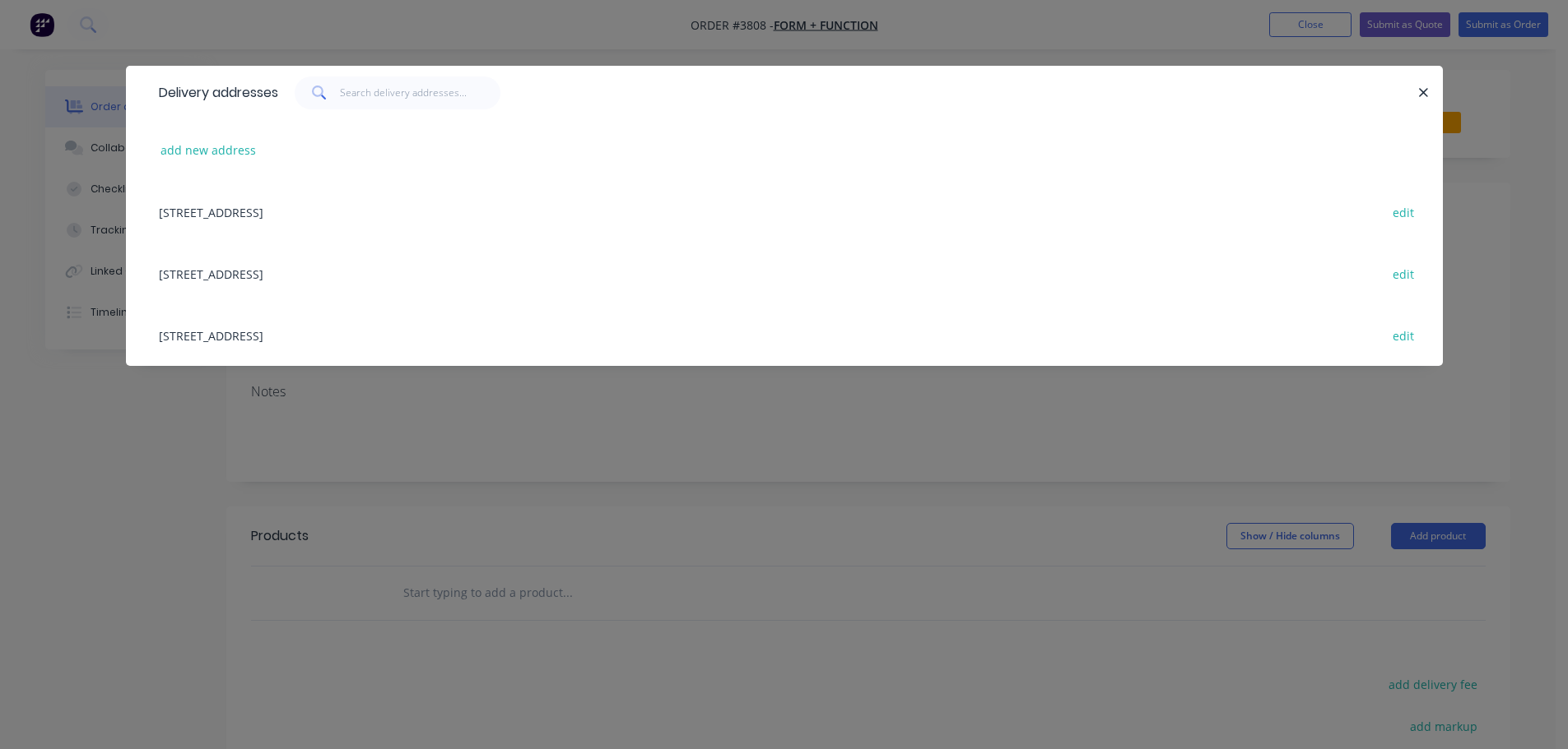
click at [320, 256] on div "[STREET_ADDRESS] edit" at bounding box center [784, 274] width 1268 height 62
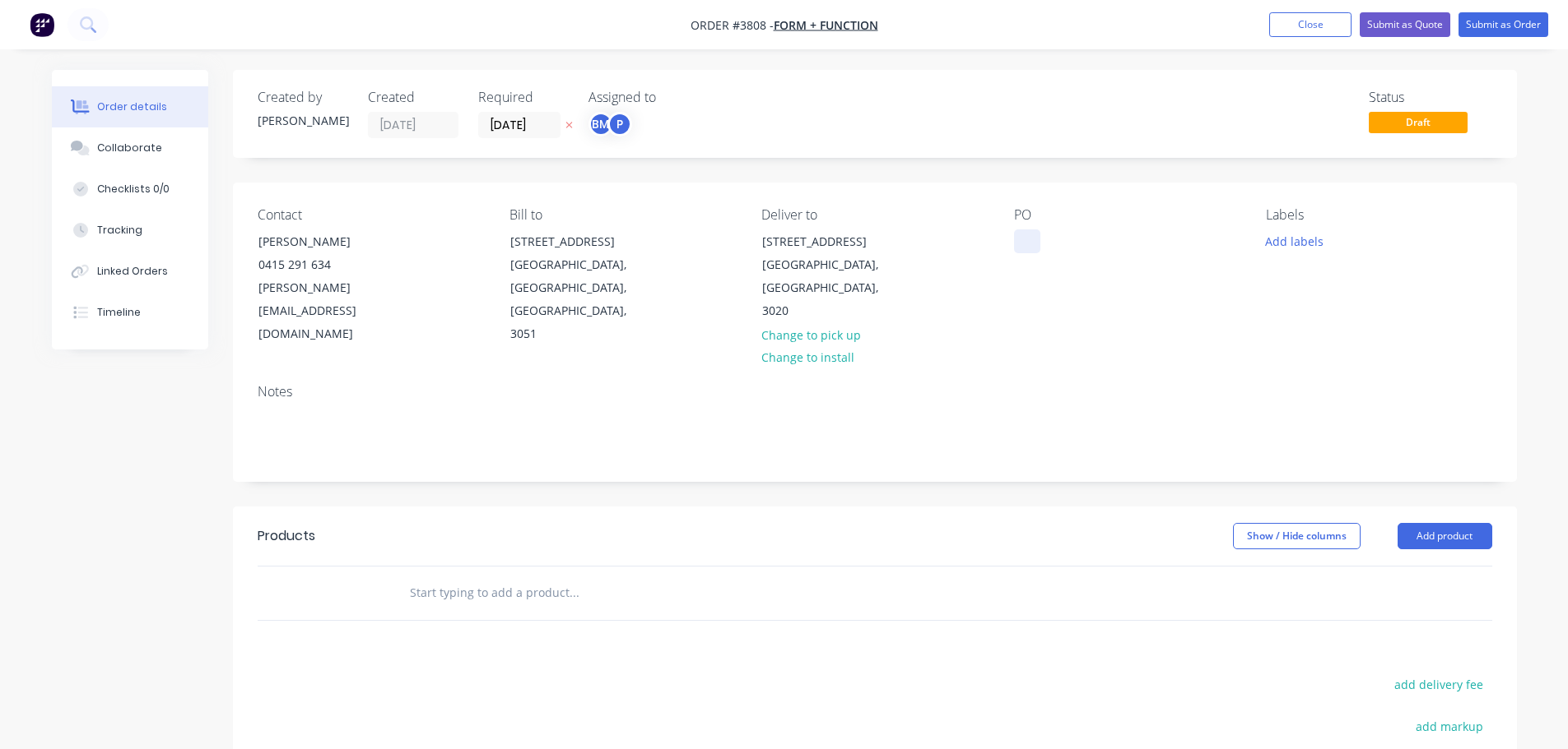
click at [1028, 245] on div at bounding box center [1027, 241] width 26 height 23
click at [137, 151] on div "Collaborate" at bounding box center [129, 148] width 65 height 15
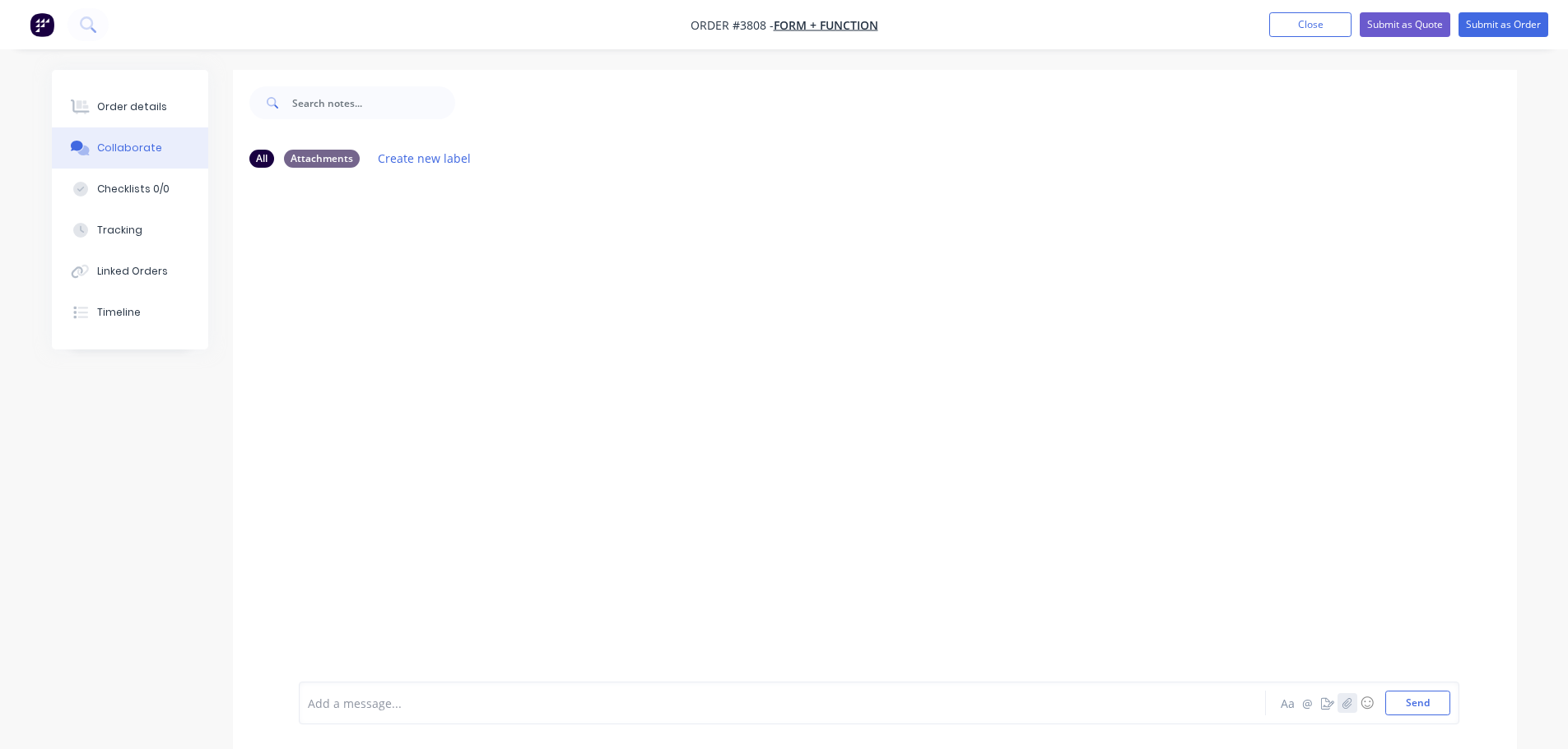
click at [1344, 711] on button "button" at bounding box center [1346, 703] width 20 height 20
click at [1402, 708] on button "Send" at bounding box center [1417, 703] width 65 height 24
click at [146, 96] on button "Order details" at bounding box center [130, 107] width 157 height 41
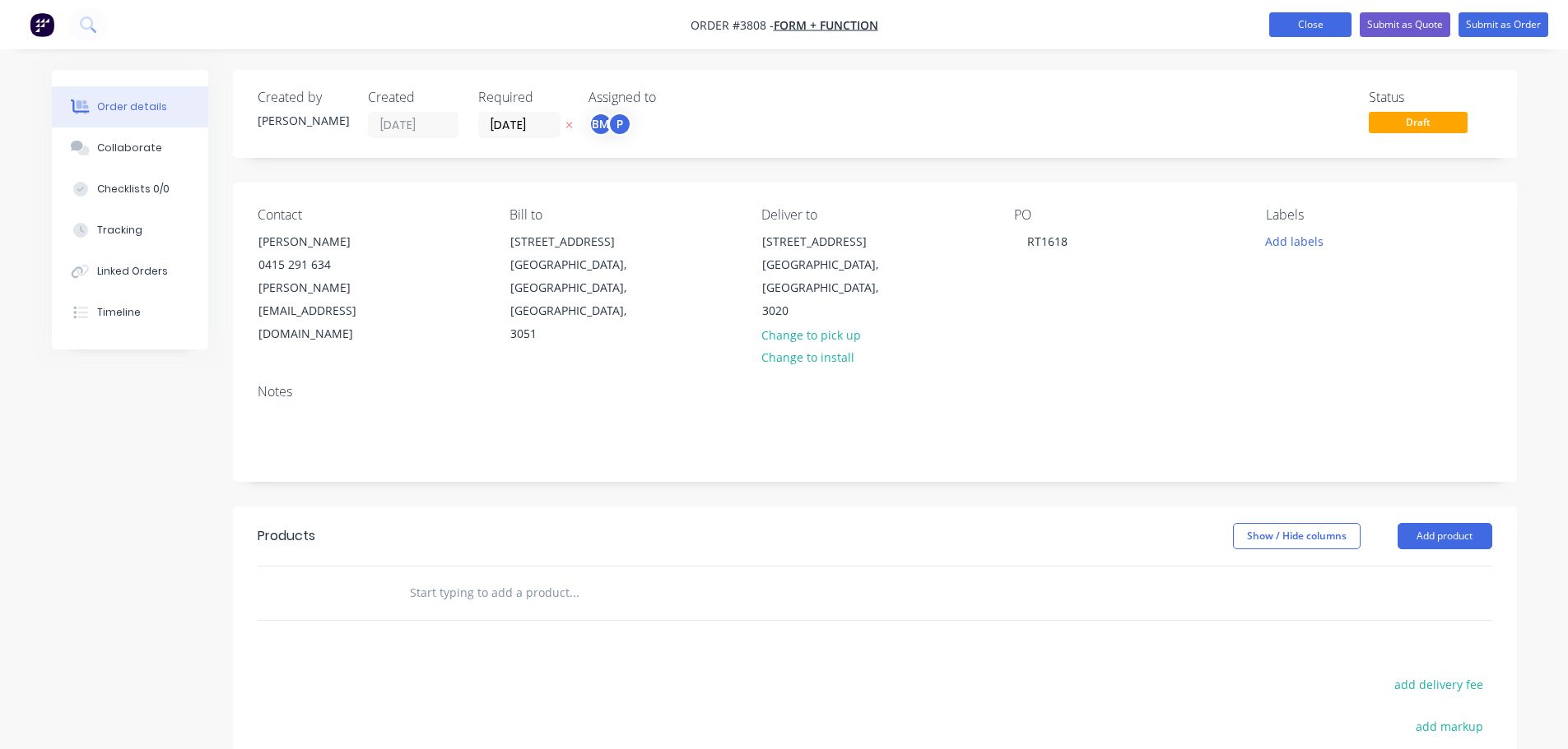
click at [1334, 32] on button "Close" at bounding box center [1311, 24] width 83 height 24
